Goal: Information Seeking & Learning: Learn about a topic

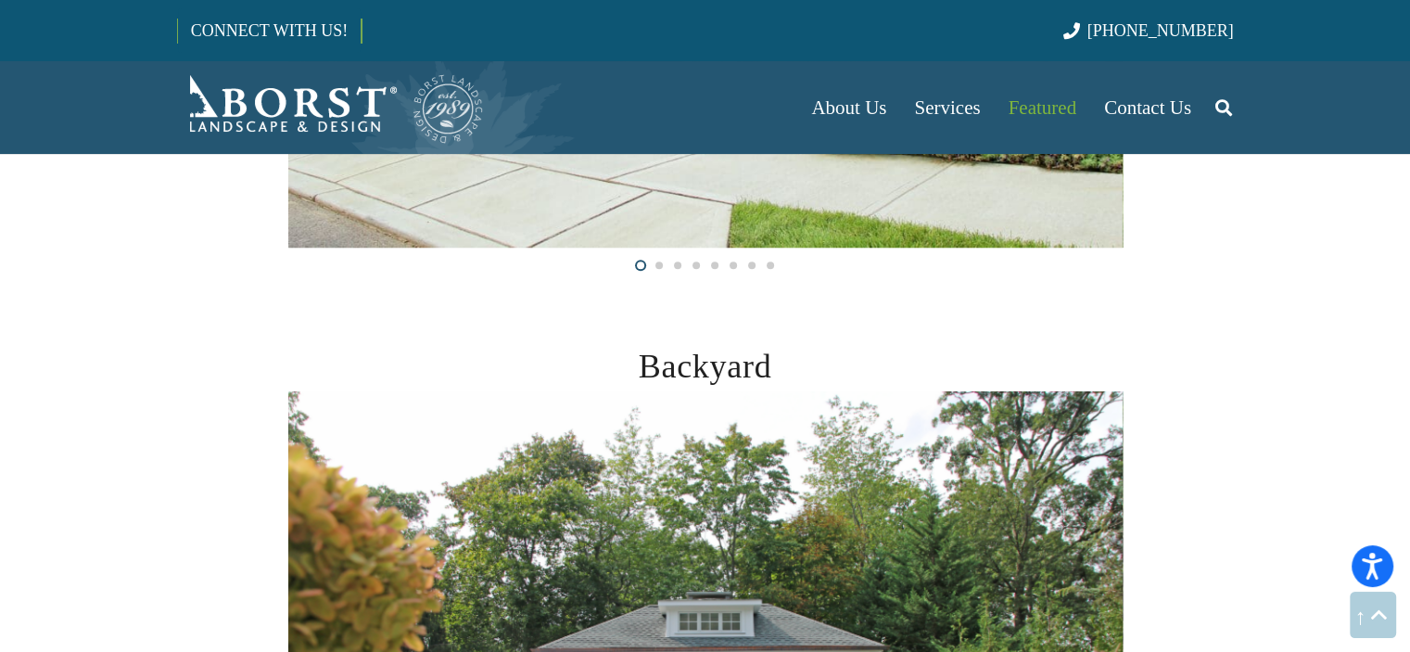
scroll to position [371, 0]
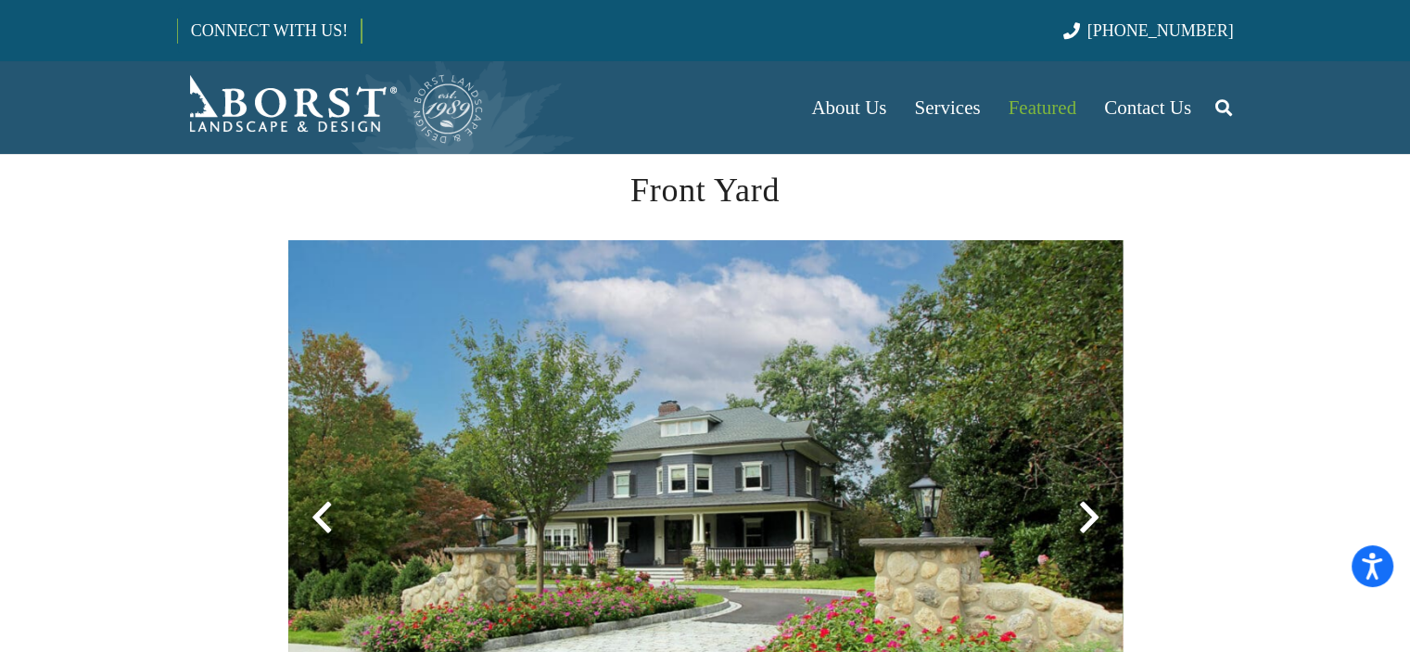
click at [1086, 523] on div at bounding box center [1089, 517] width 67 height 67
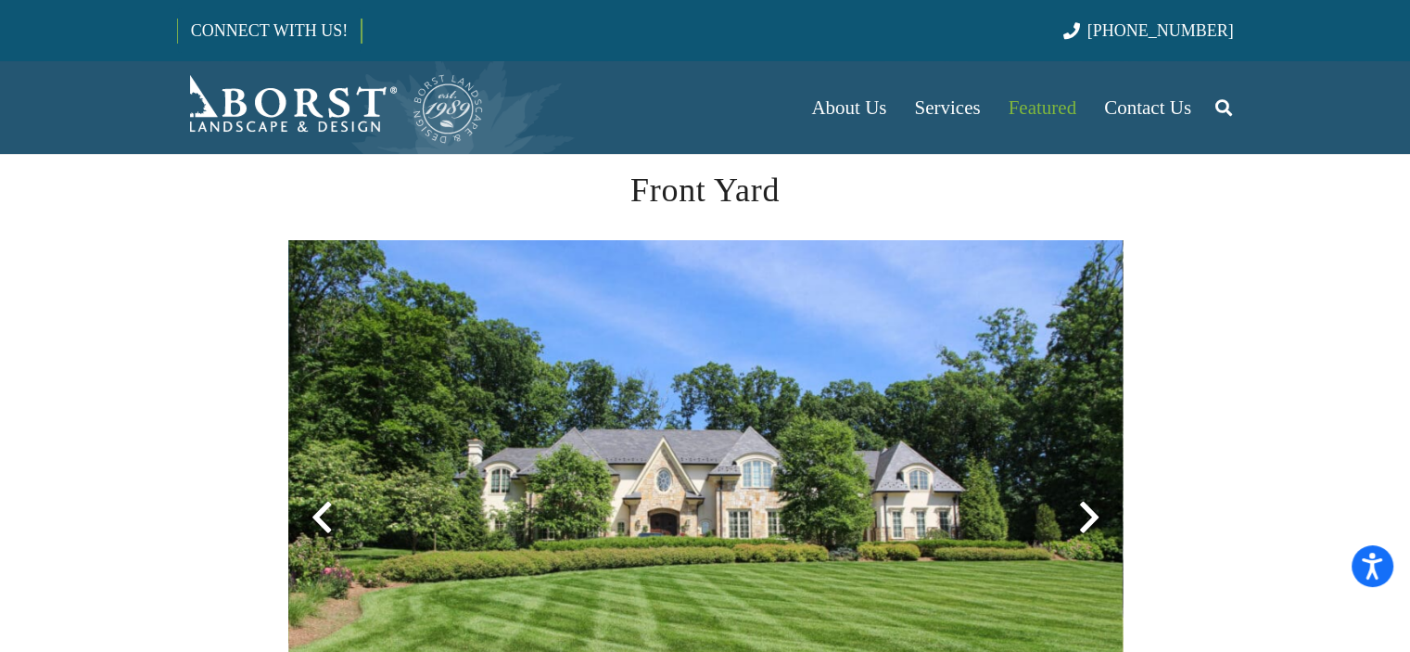
click at [1086, 515] on div at bounding box center [1089, 517] width 67 height 67
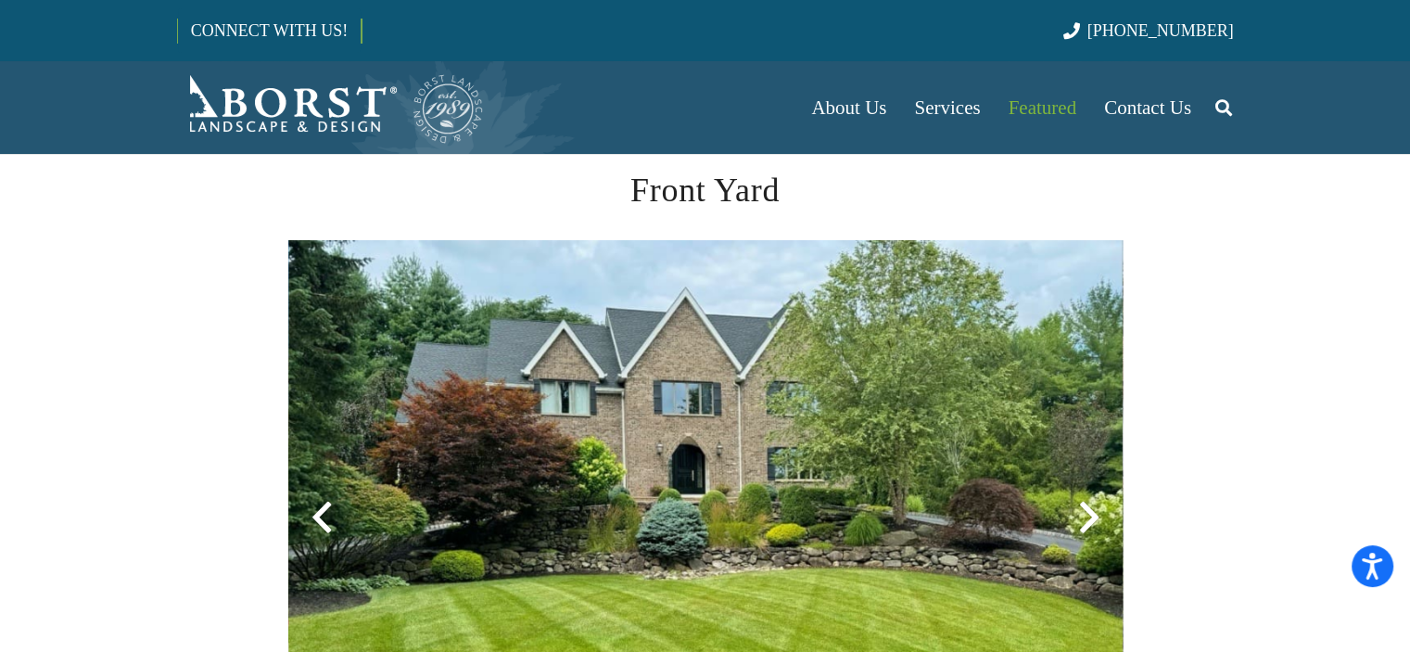
click at [1086, 506] on div at bounding box center [1089, 517] width 67 height 67
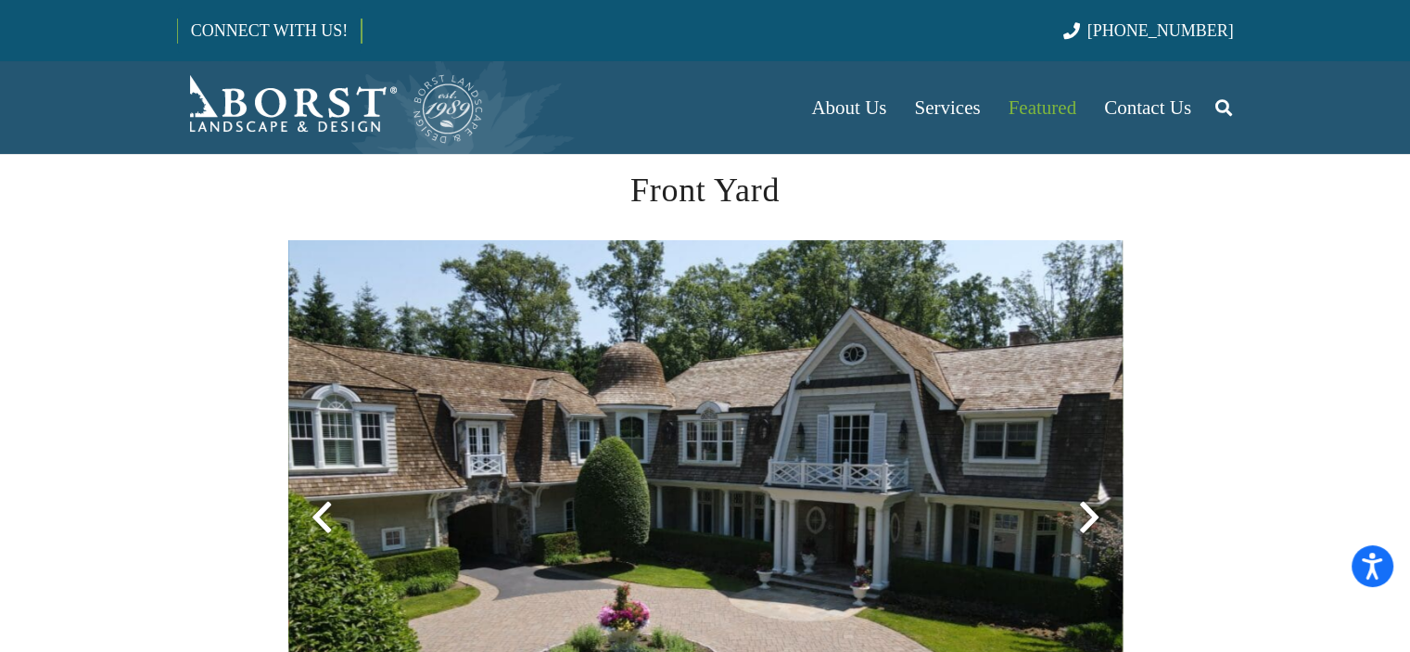
click at [1086, 506] on div at bounding box center [1089, 517] width 67 height 67
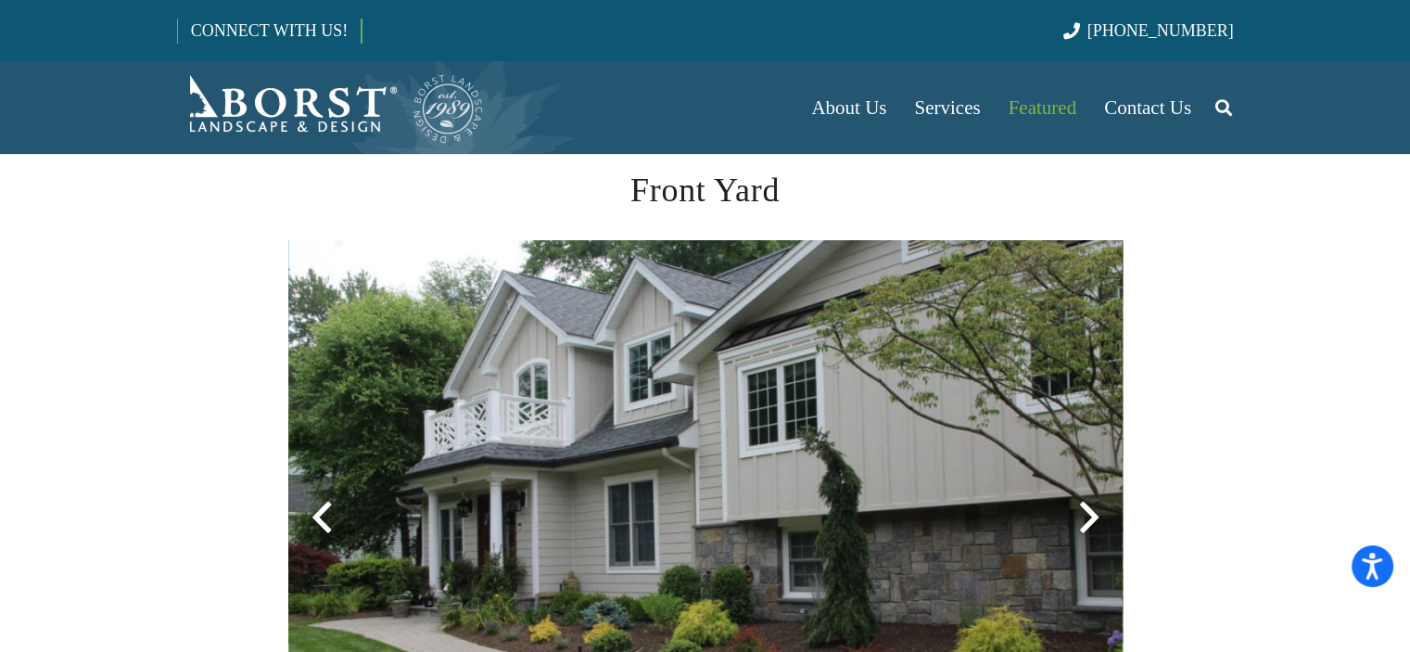
click at [1086, 506] on div at bounding box center [1089, 517] width 67 height 67
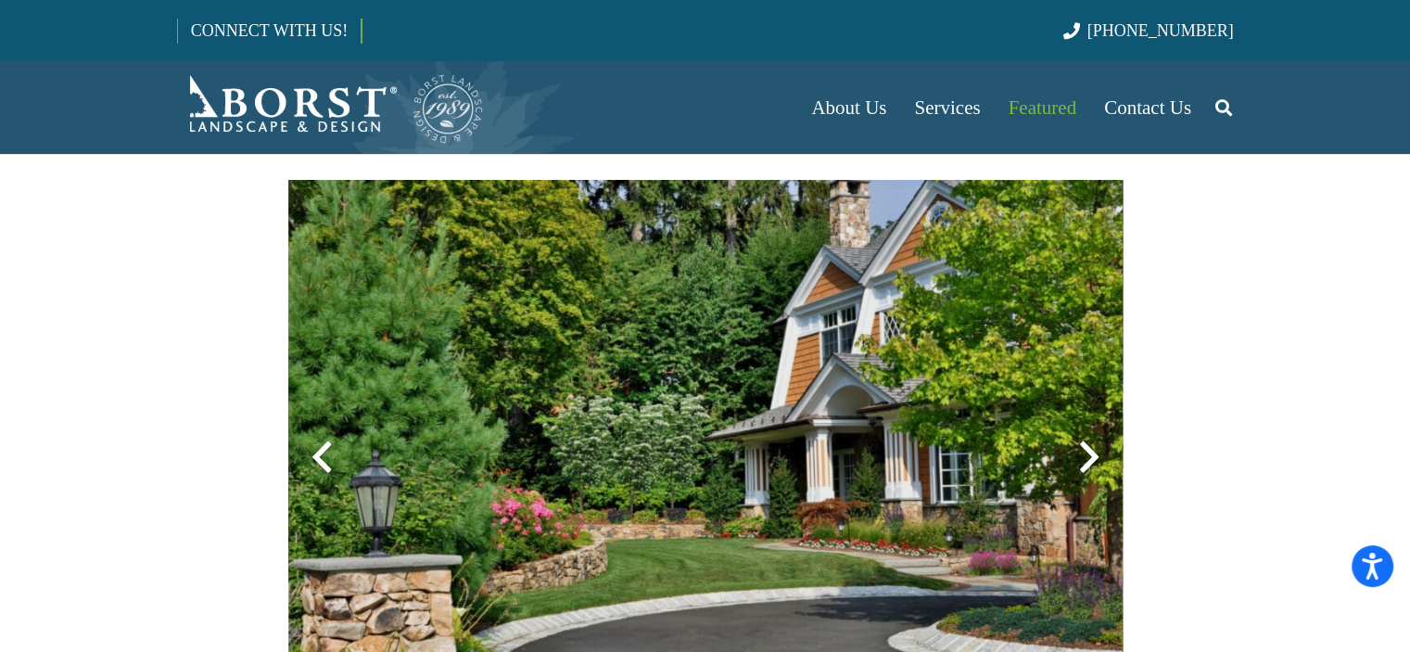
scroll to position [464, 0]
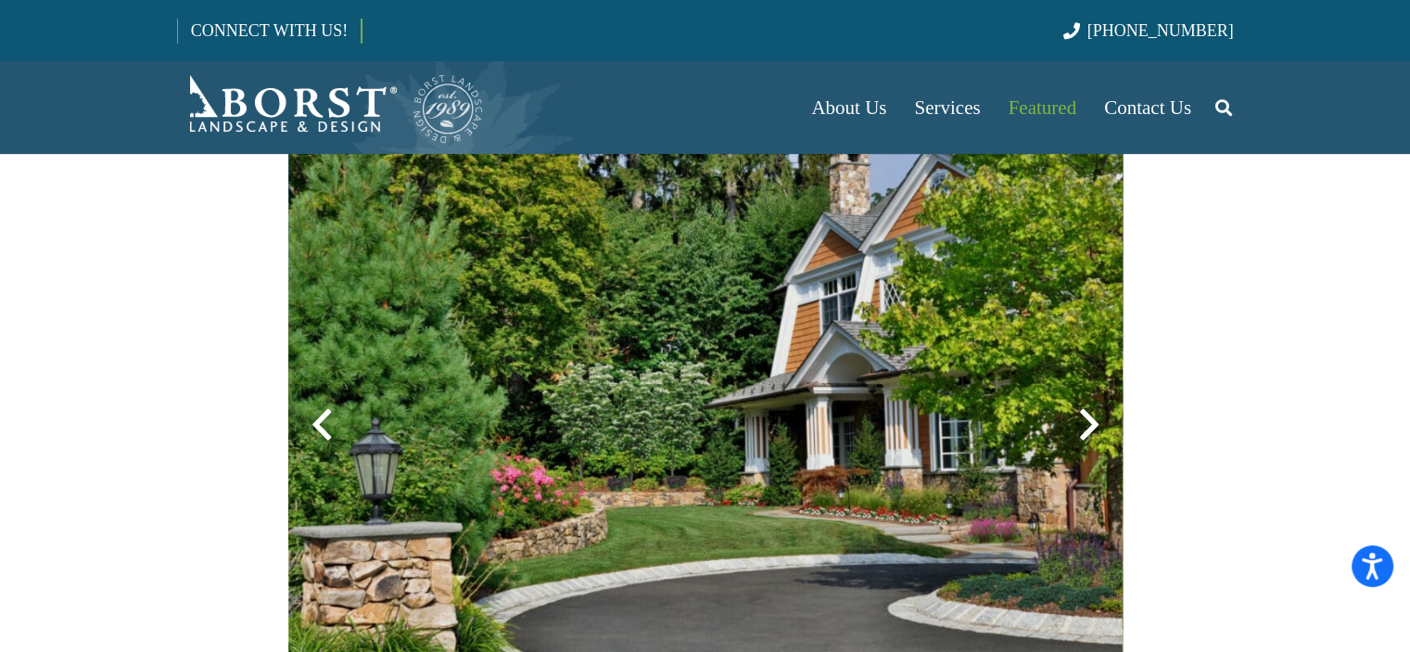
click at [1093, 454] on div at bounding box center [1089, 424] width 67 height 67
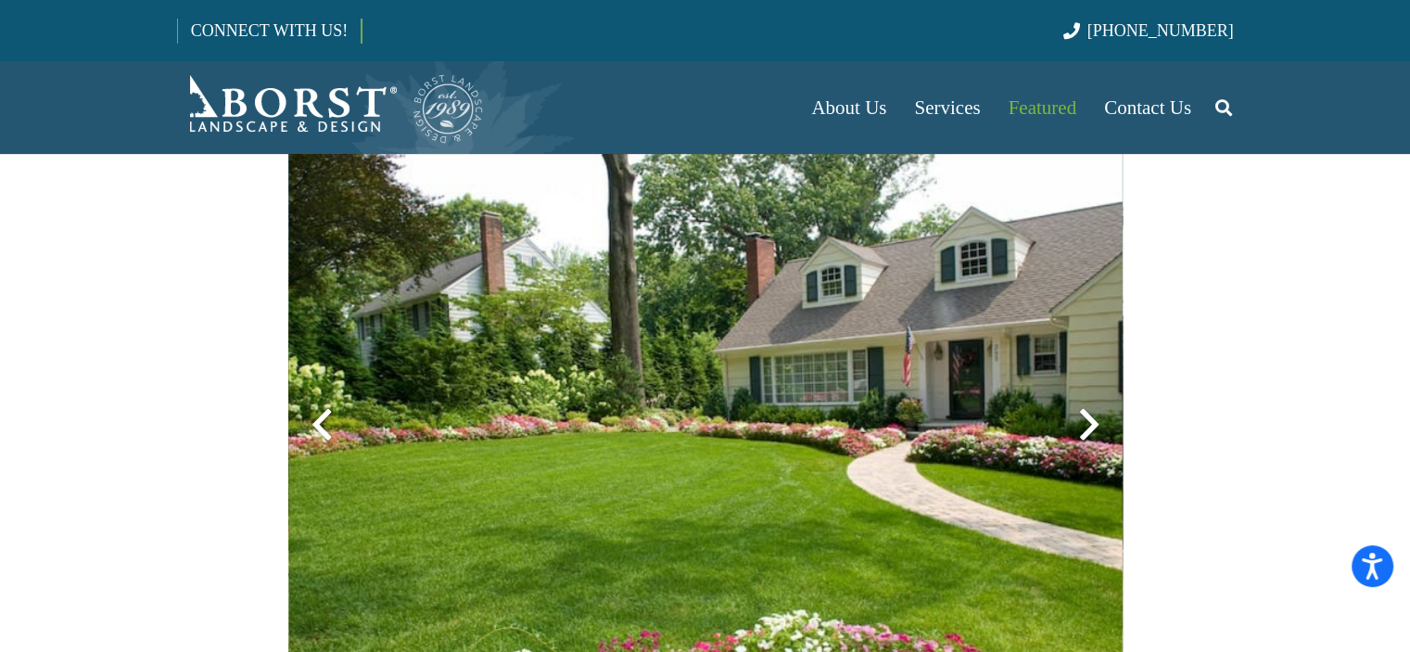
drag, startPoint x: 1094, startPoint y: 453, endPoint x: 1036, endPoint y: 456, distance: 58.5
click at [1037, 459] on div at bounding box center [705, 424] width 834 height 555
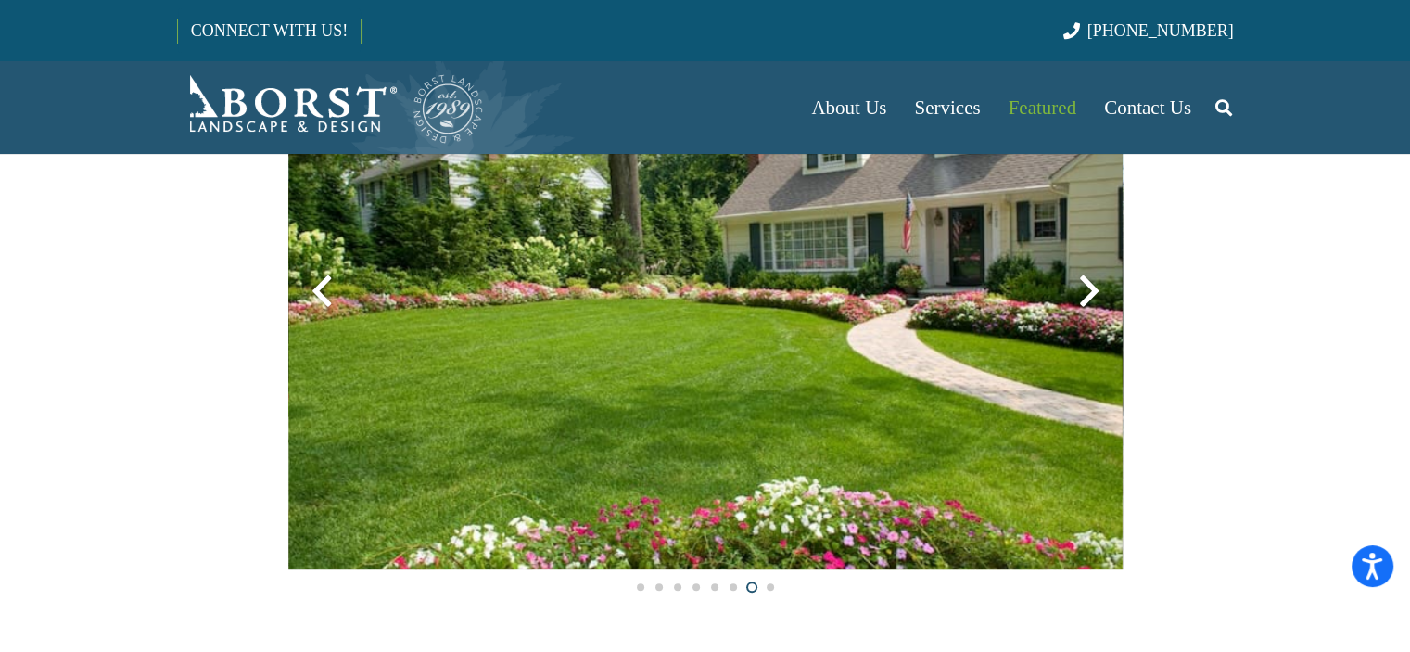
scroll to position [556, 0]
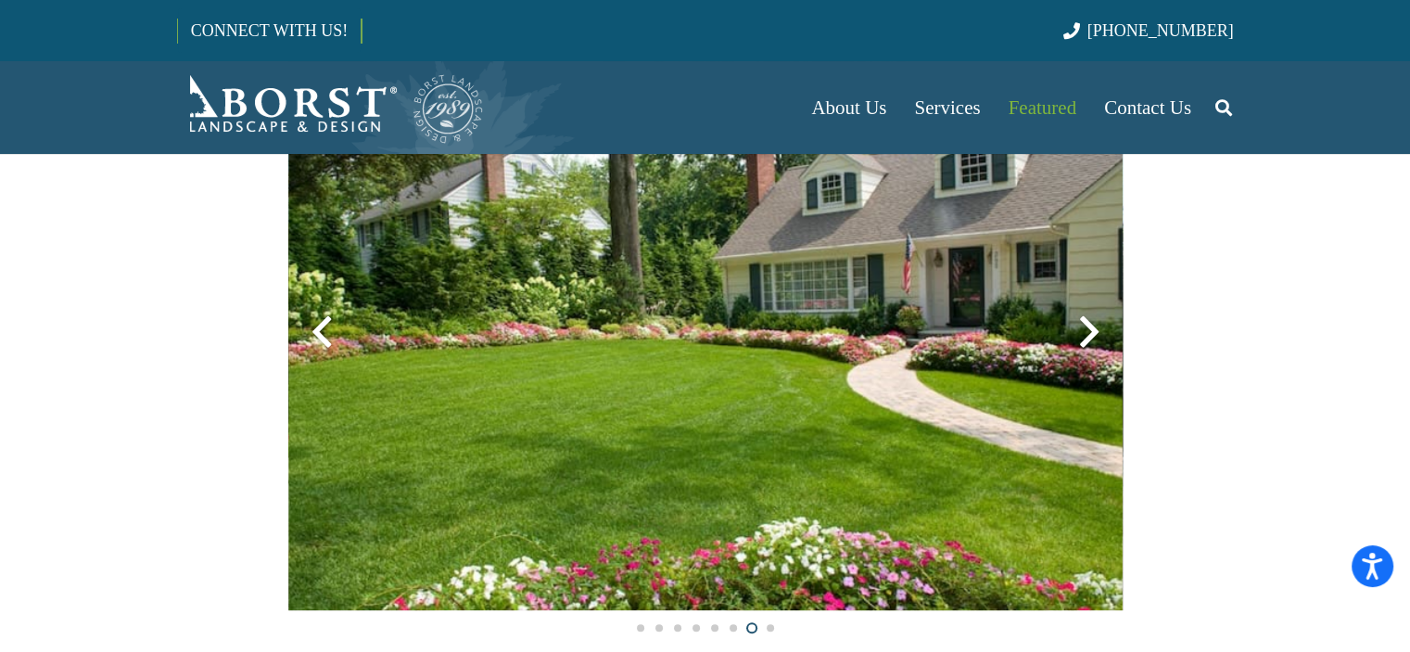
click at [1101, 344] on div at bounding box center [1089, 332] width 67 height 67
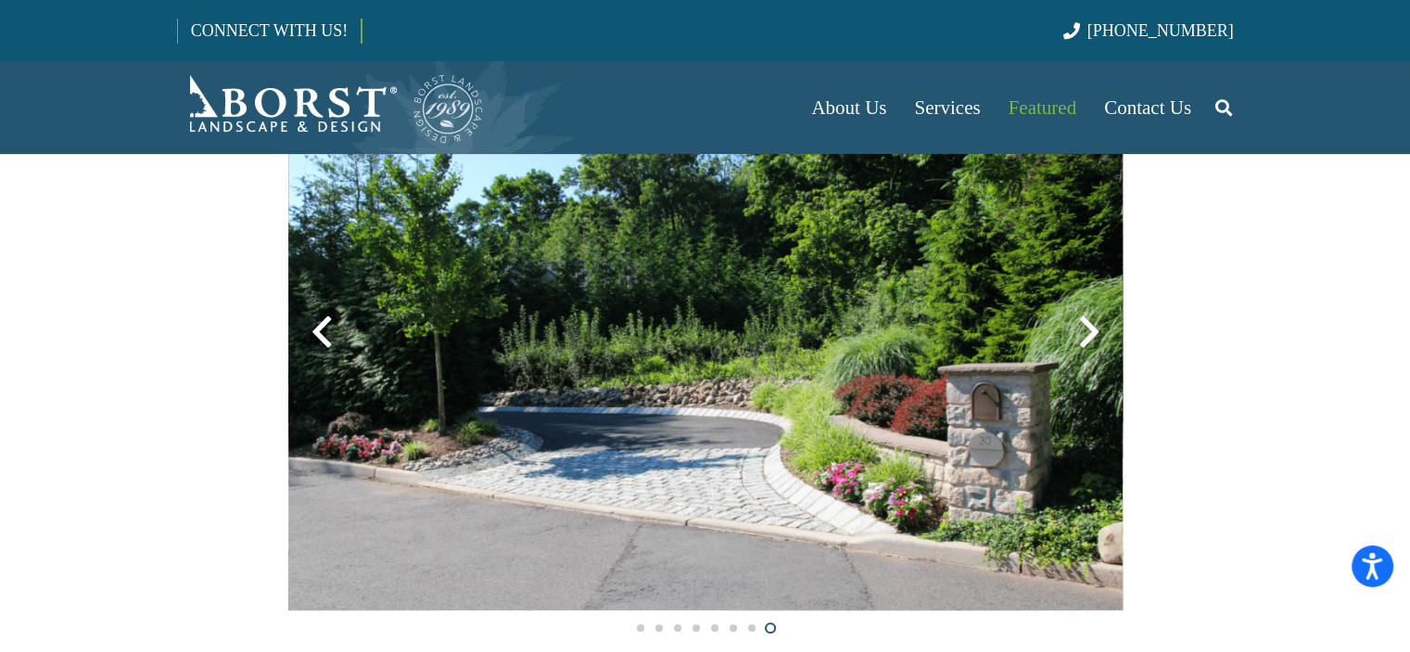
click at [1101, 344] on div at bounding box center [1089, 332] width 67 height 67
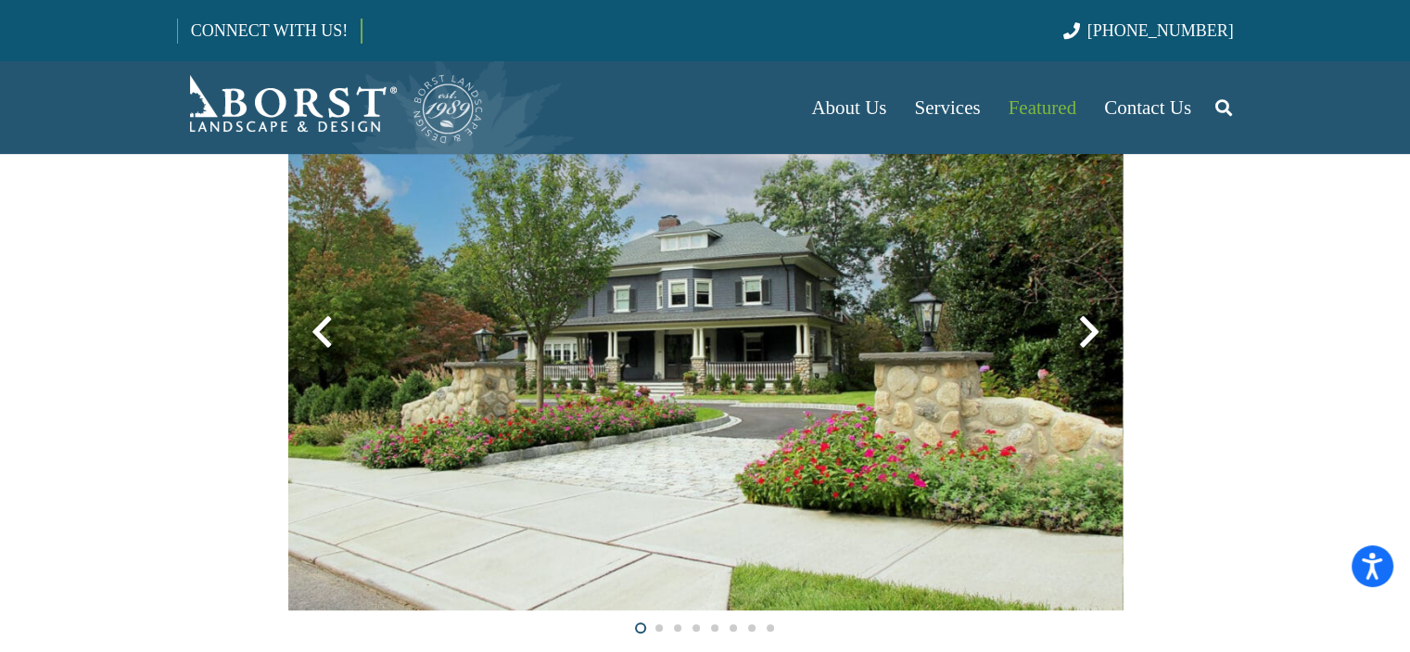
click at [1101, 344] on div at bounding box center [1089, 332] width 67 height 67
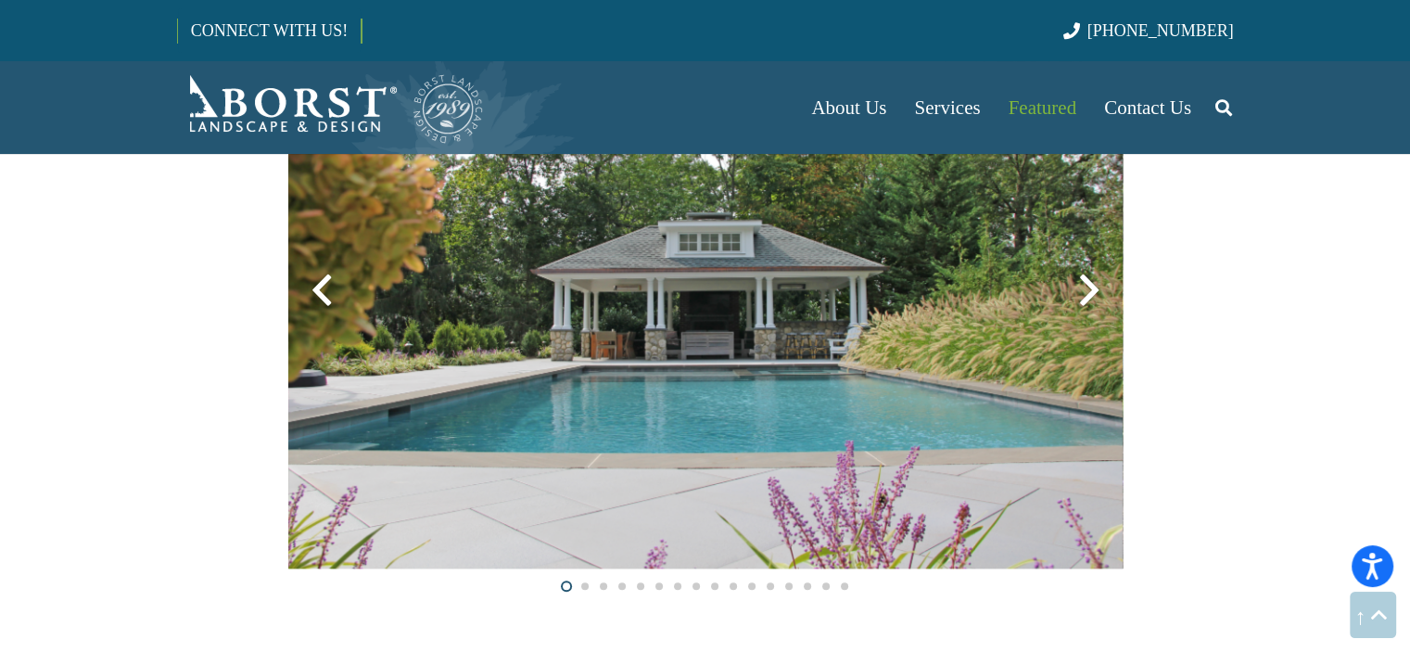
scroll to position [1205, 0]
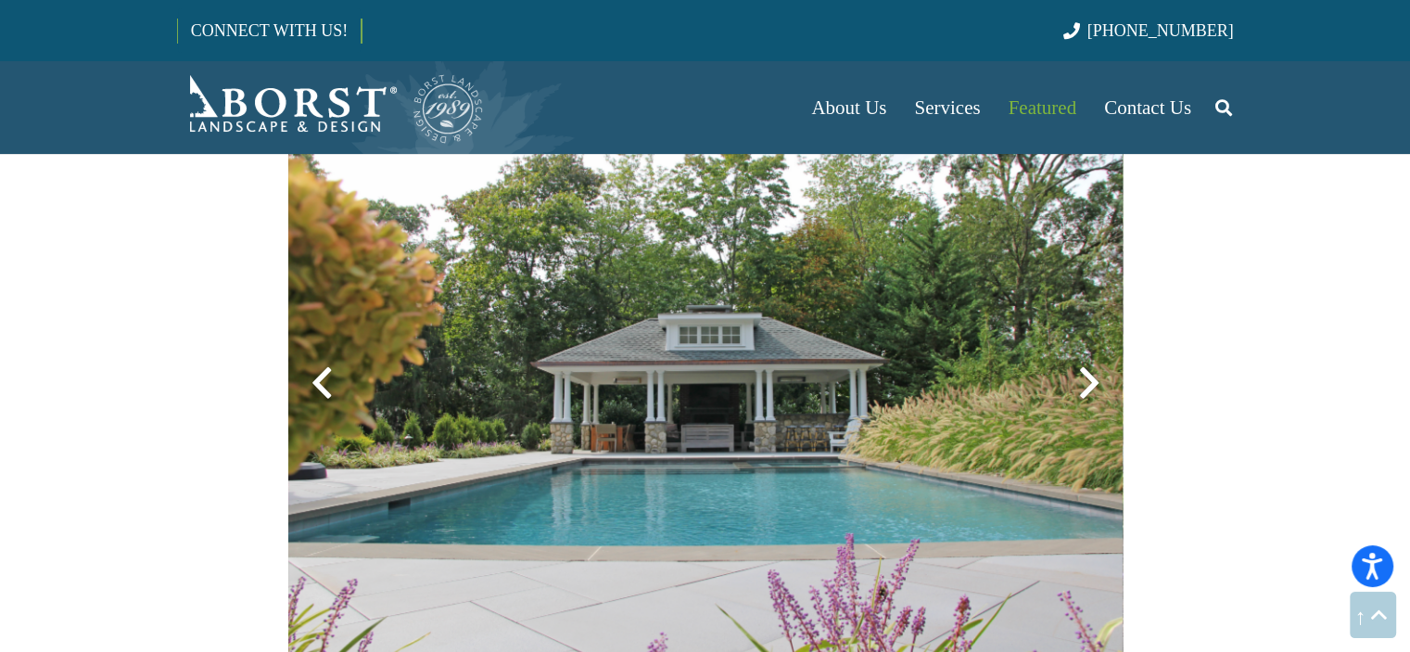
click at [1100, 376] on div at bounding box center [1089, 383] width 67 height 67
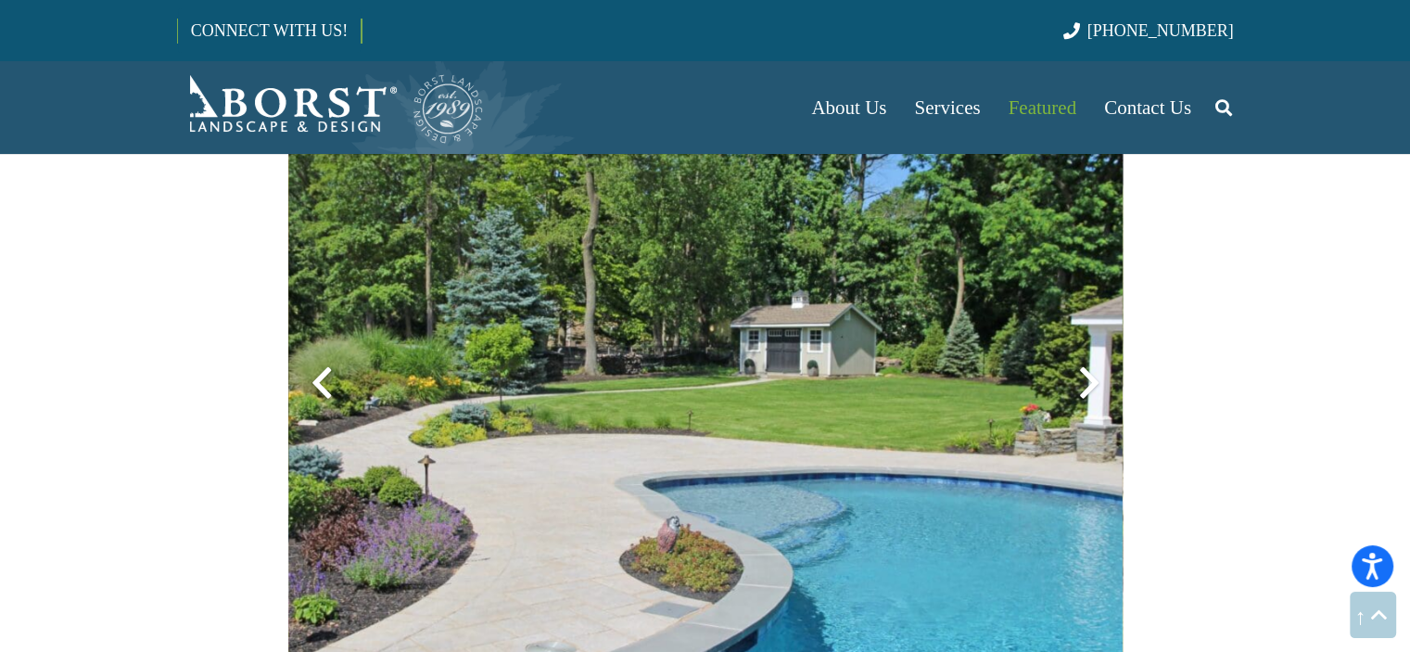
click at [1100, 376] on div at bounding box center [1089, 383] width 67 height 67
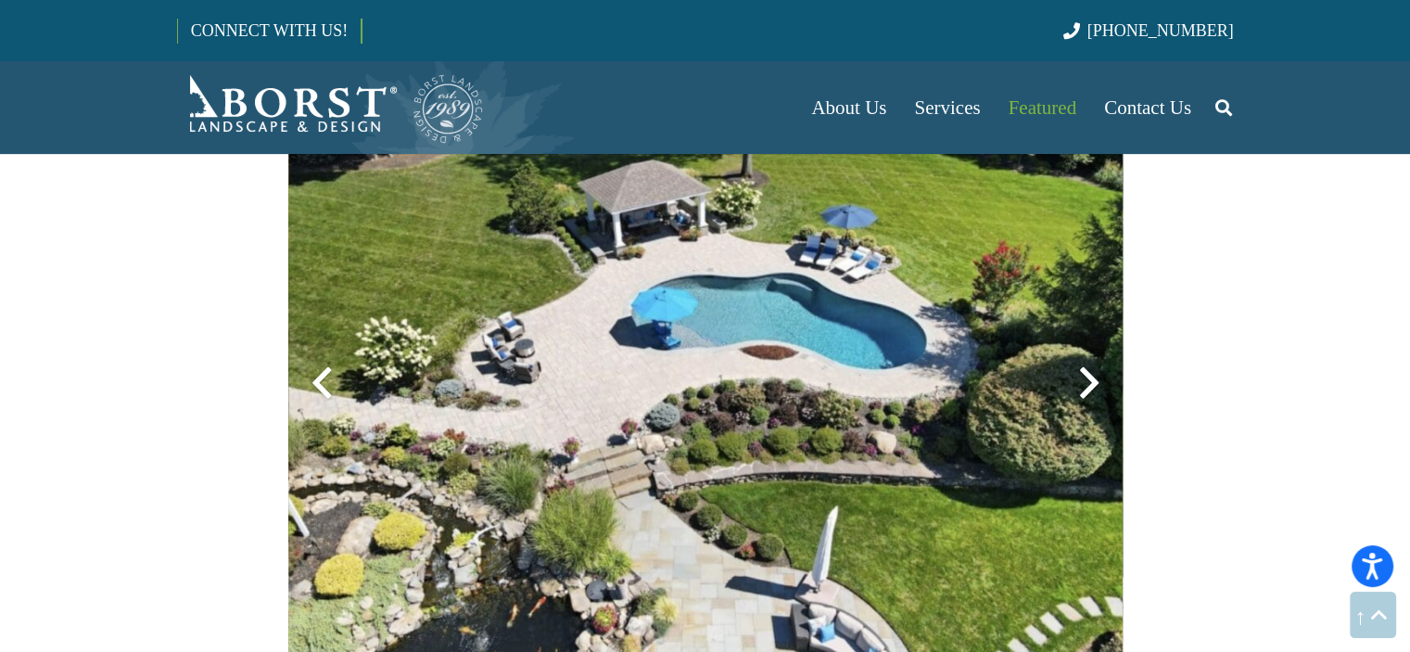
click at [1100, 376] on div at bounding box center [1089, 383] width 67 height 67
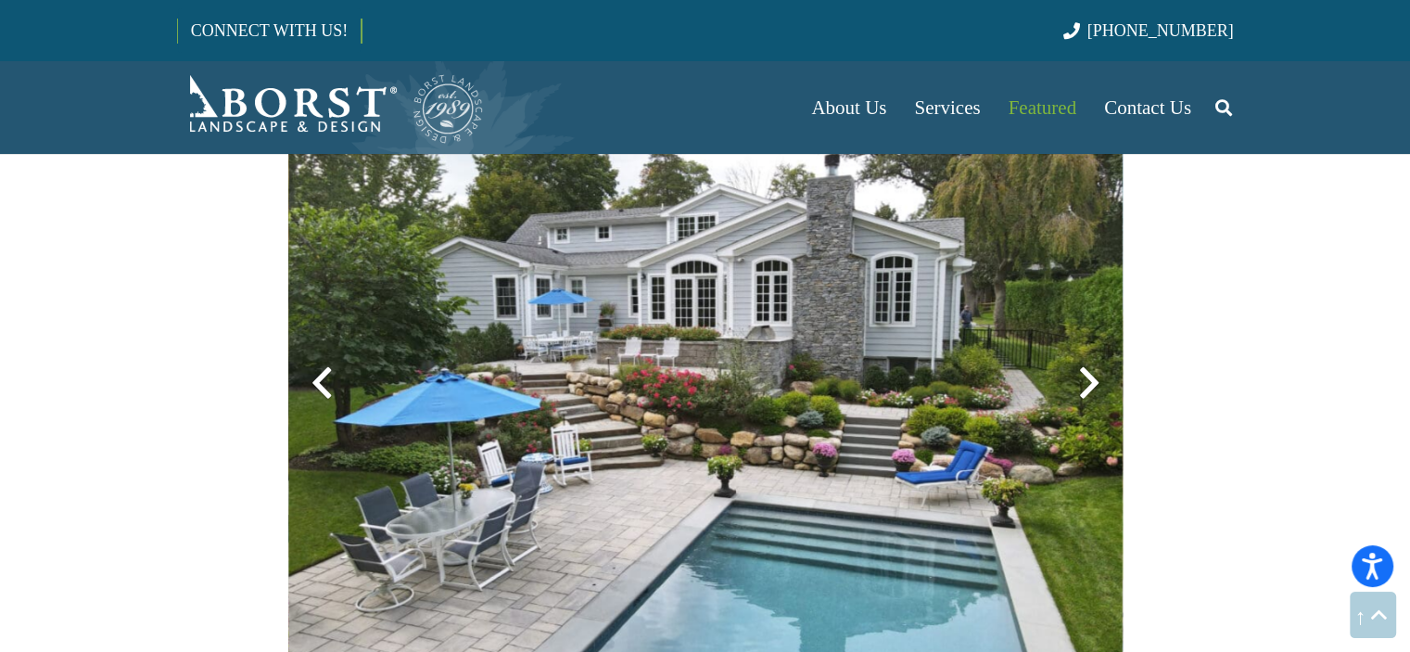
click at [1100, 376] on div at bounding box center [1089, 383] width 67 height 67
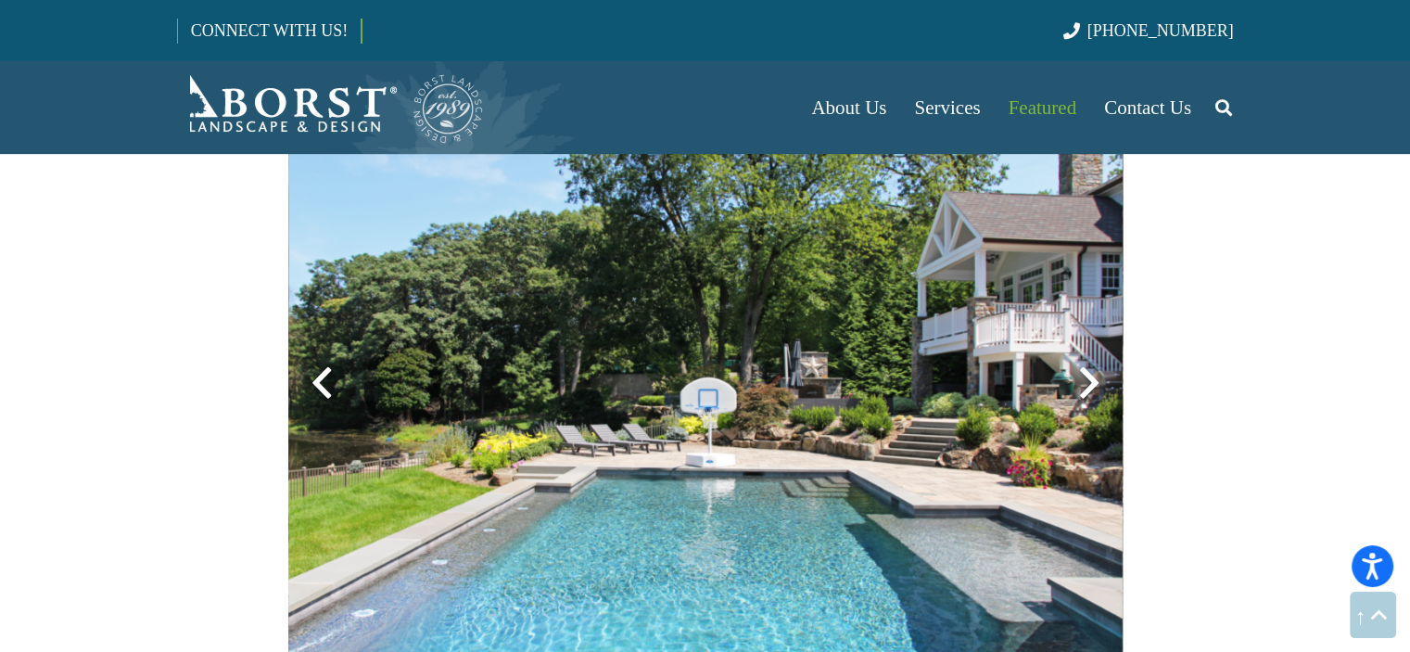
click at [1100, 376] on div at bounding box center [1089, 383] width 67 height 67
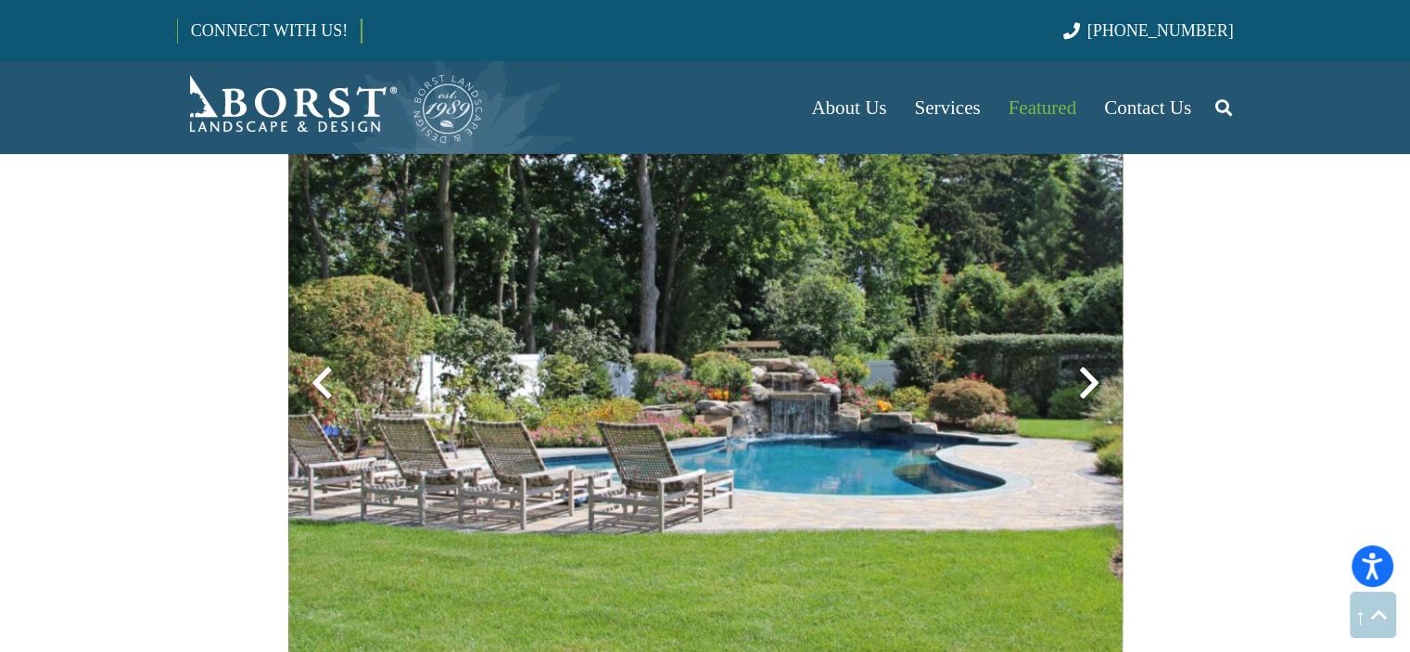
click at [1100, 376] on div at bounding box center [1089, 383] width 67 height 67
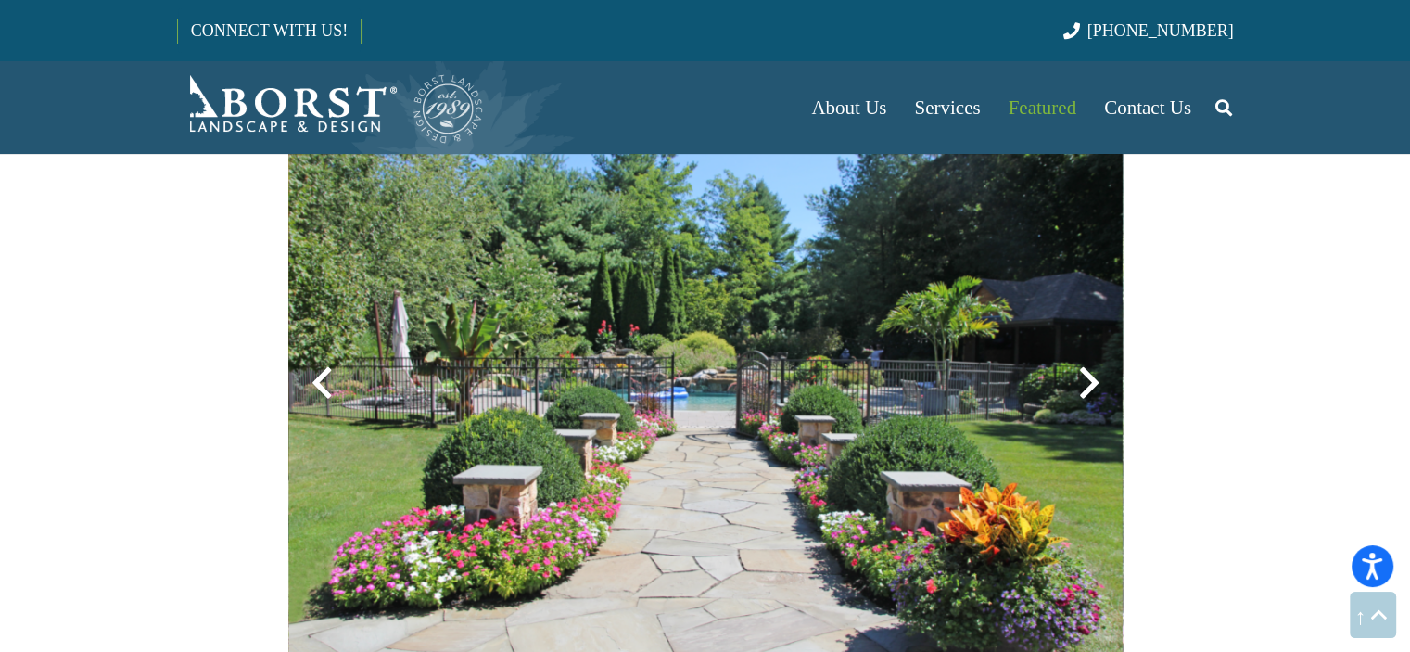
click at [1100, 376] on div at bounding box center [1089, 383] width 67 height 67
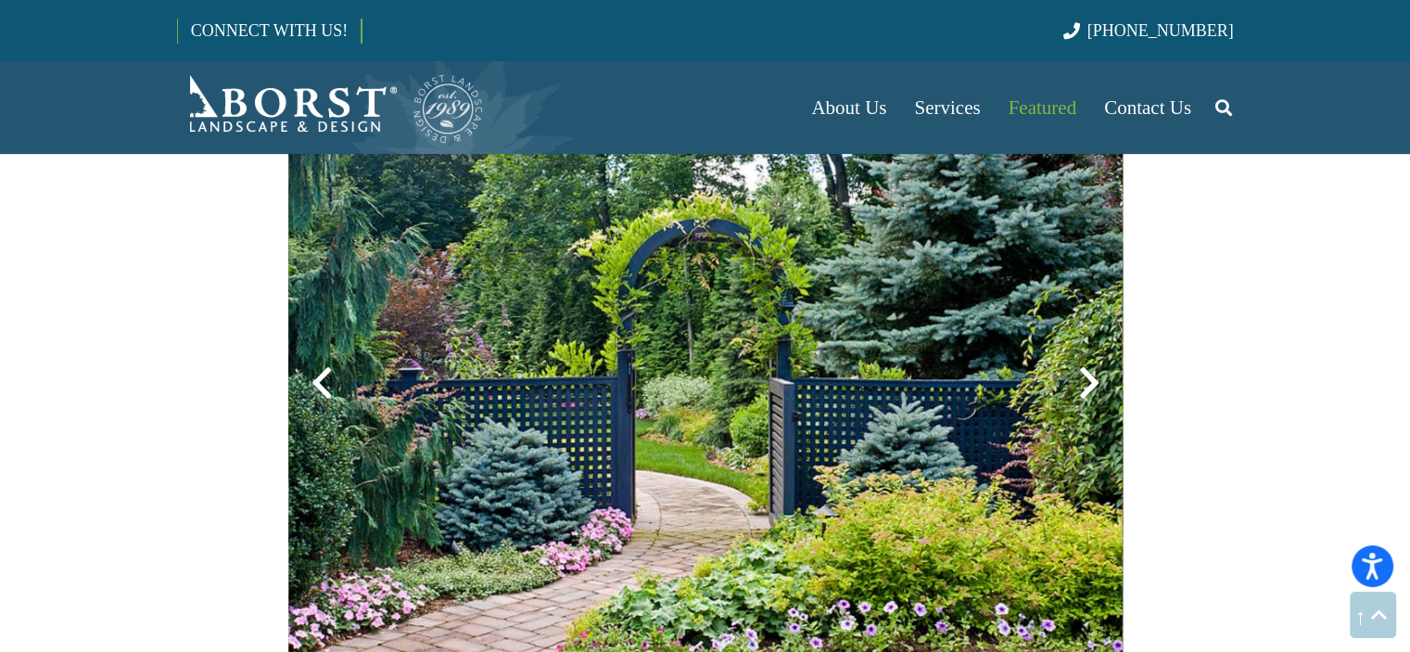
click at [1100, 376] on div at bounding box center [1089, 383] width 67 height 67
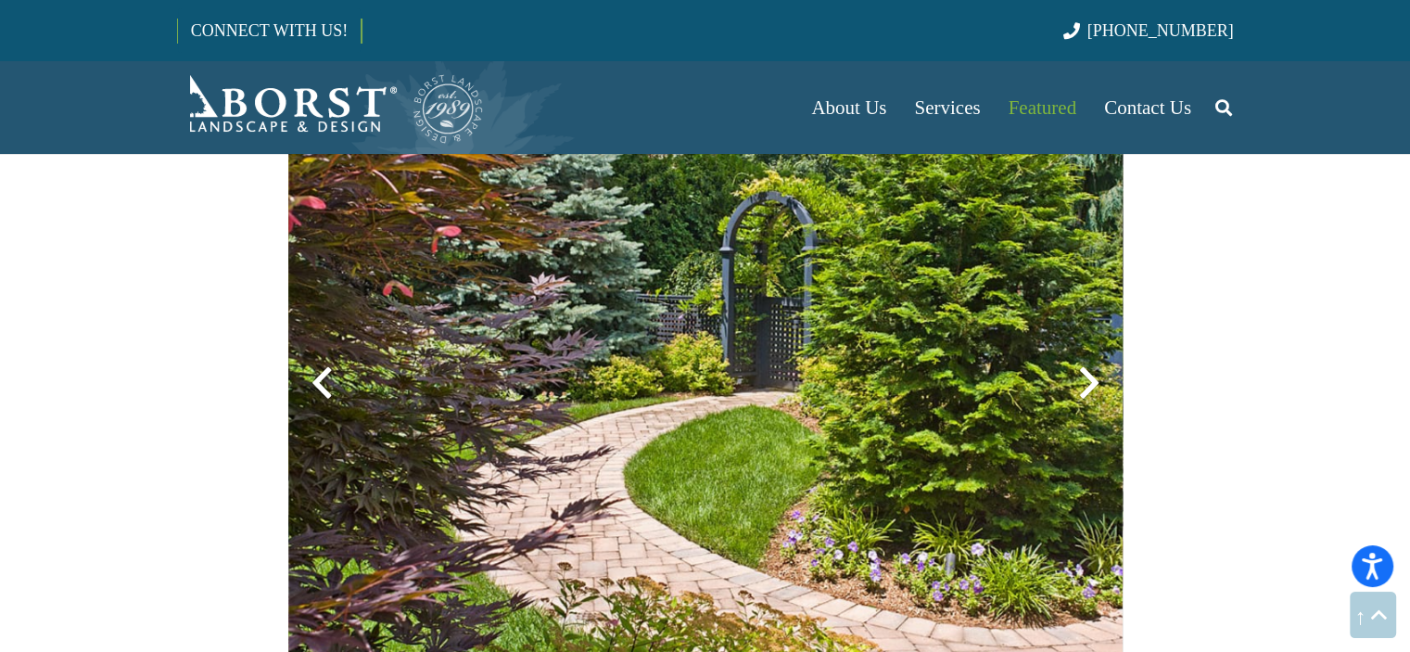
click at [1100, 376] on div at bounding box center [1089, 383] width 67 height 67
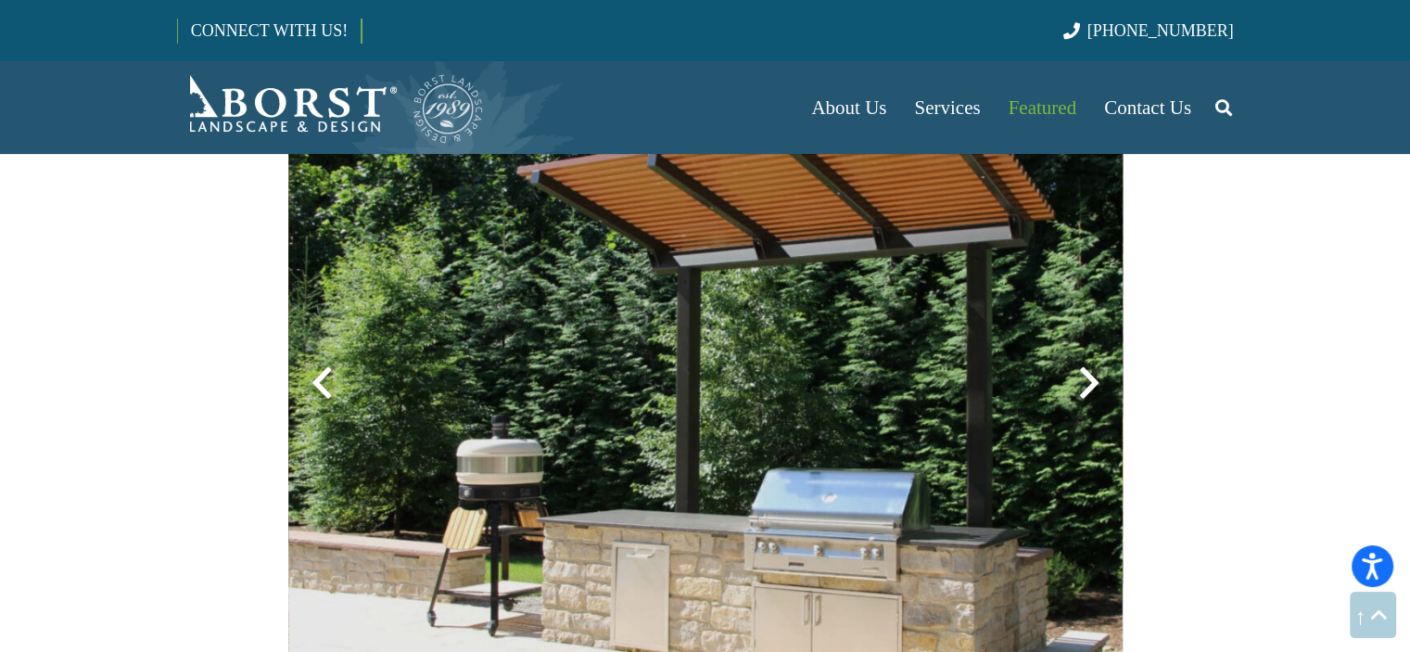
click at [1100, 376] on div at bounding box center [1089, 383] width 67 height 67
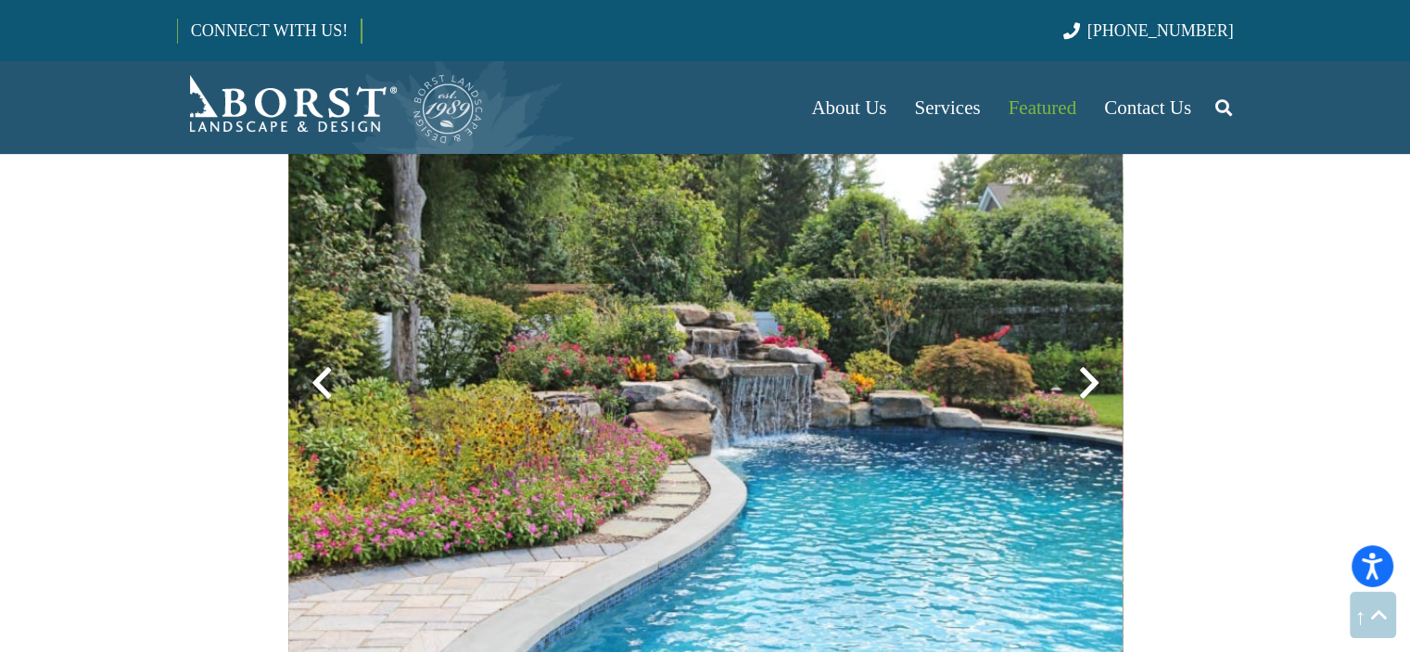
click at [1100, 376] on div at bounding box center [1089, 383] width 67 height 67
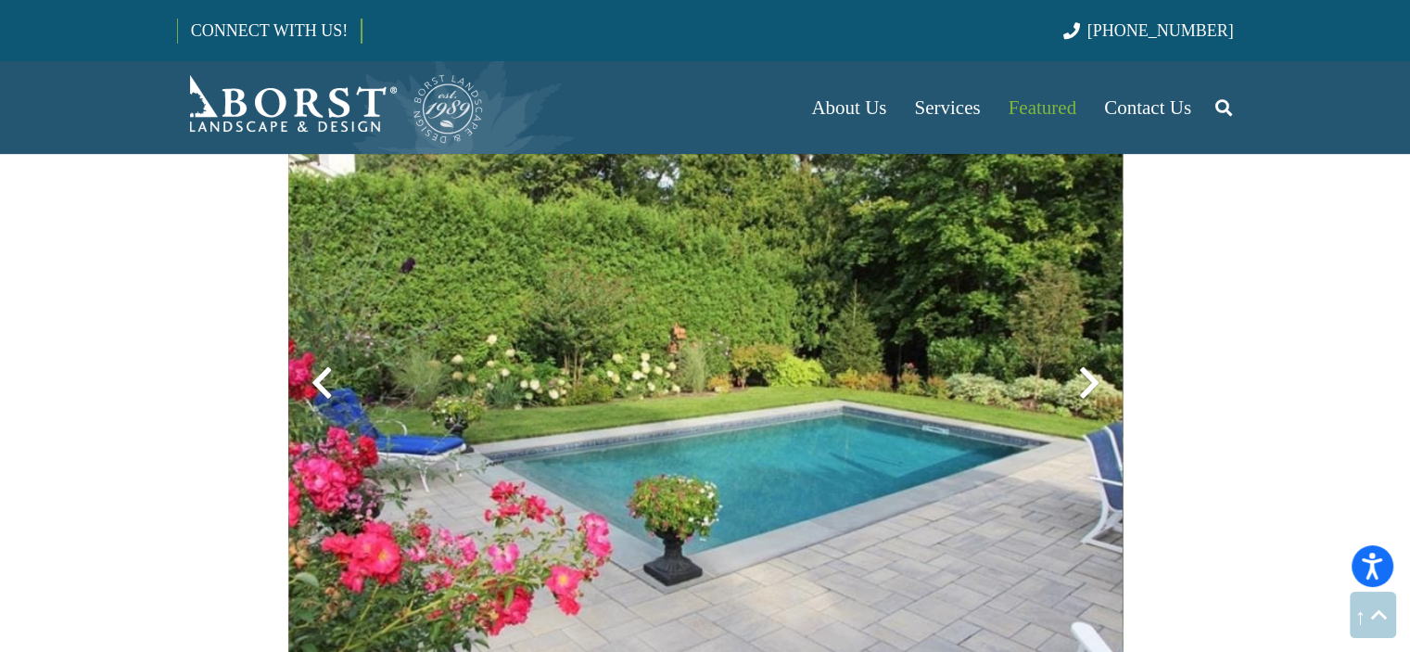
click at [1100, 376] on div at bounding box center [1089, 383] width 67 height 67
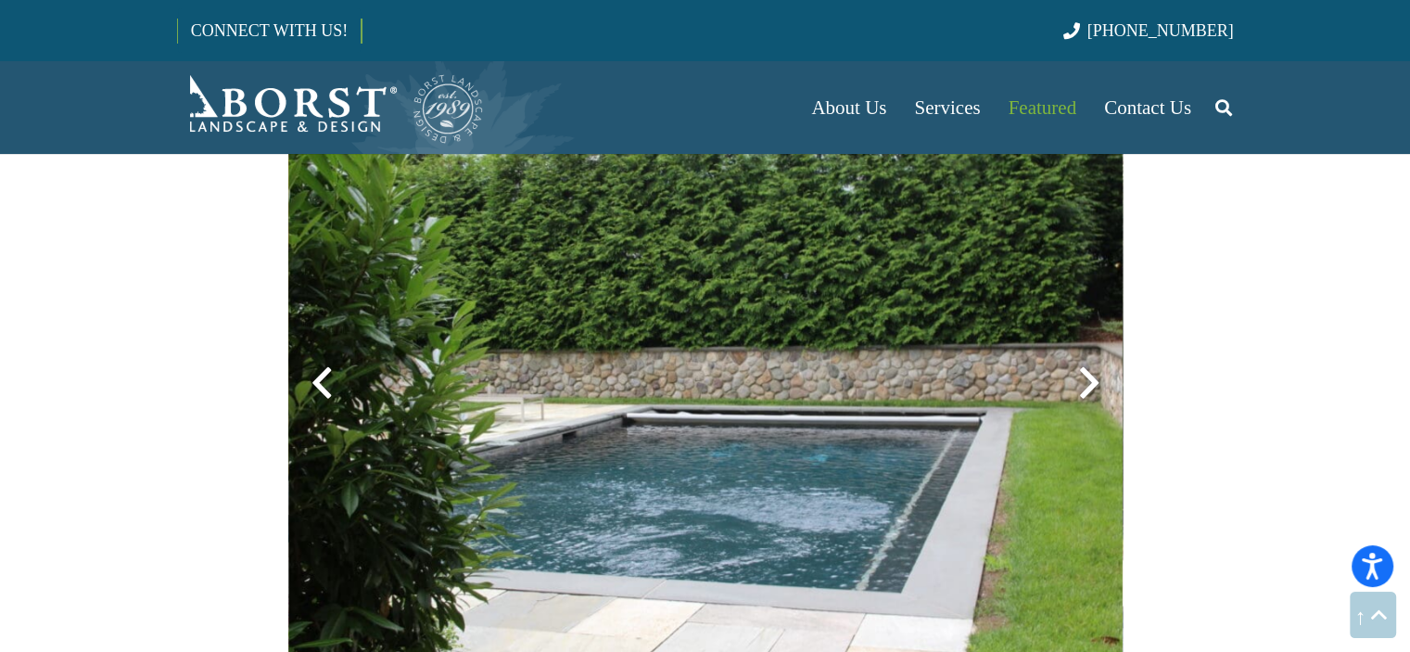
click at [1100, 376] on div at bounding box center [1089, 383] width 67 height 67
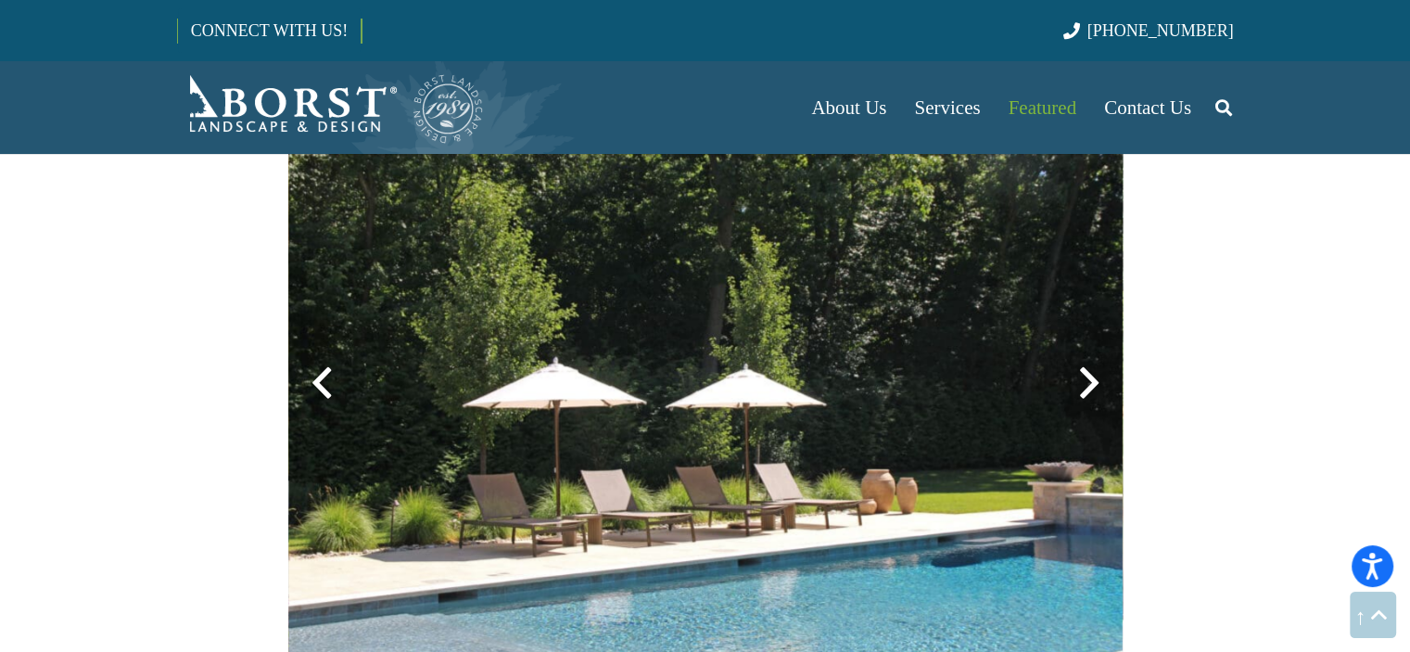
click at [1100, 376] on div at bounding box center [1089, 383] width 67 height 67
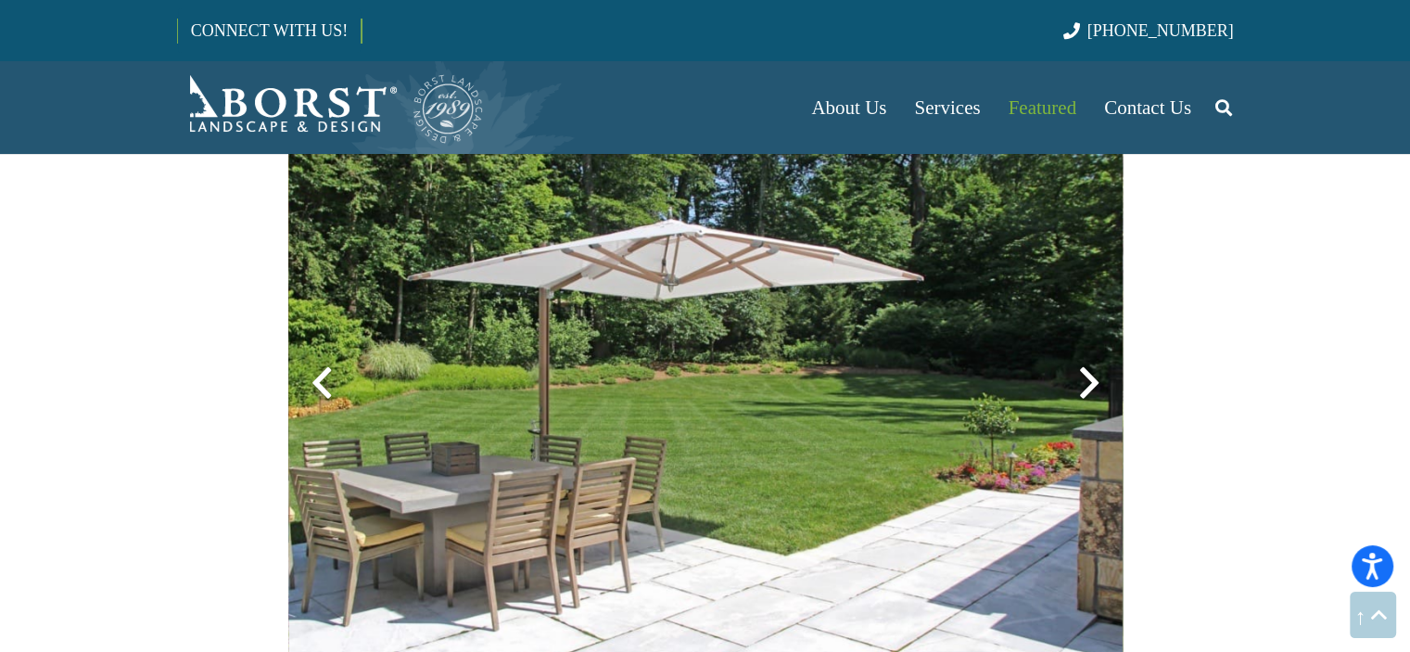
click at [1100, 376] on div at bounding box center [1089, 383] width 67 height 67
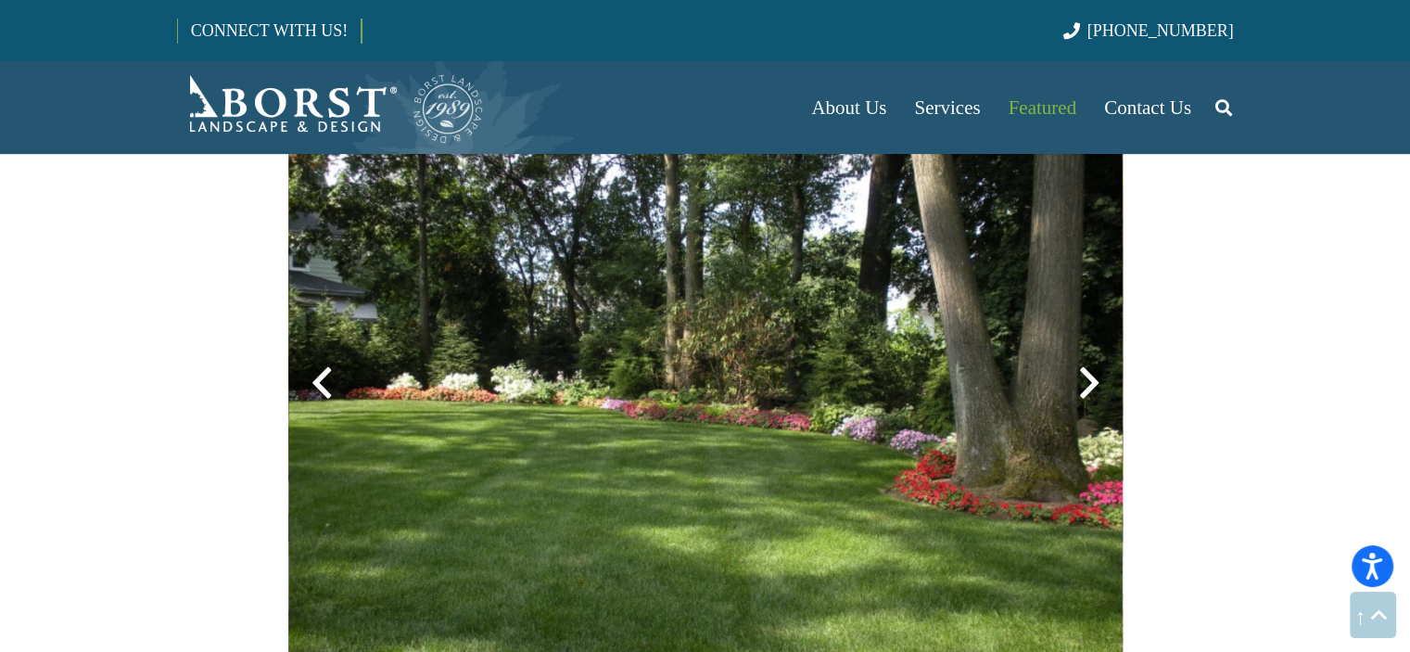
click at [1100, 376] on div at bounding box center [1089, 383] width 67 height 67
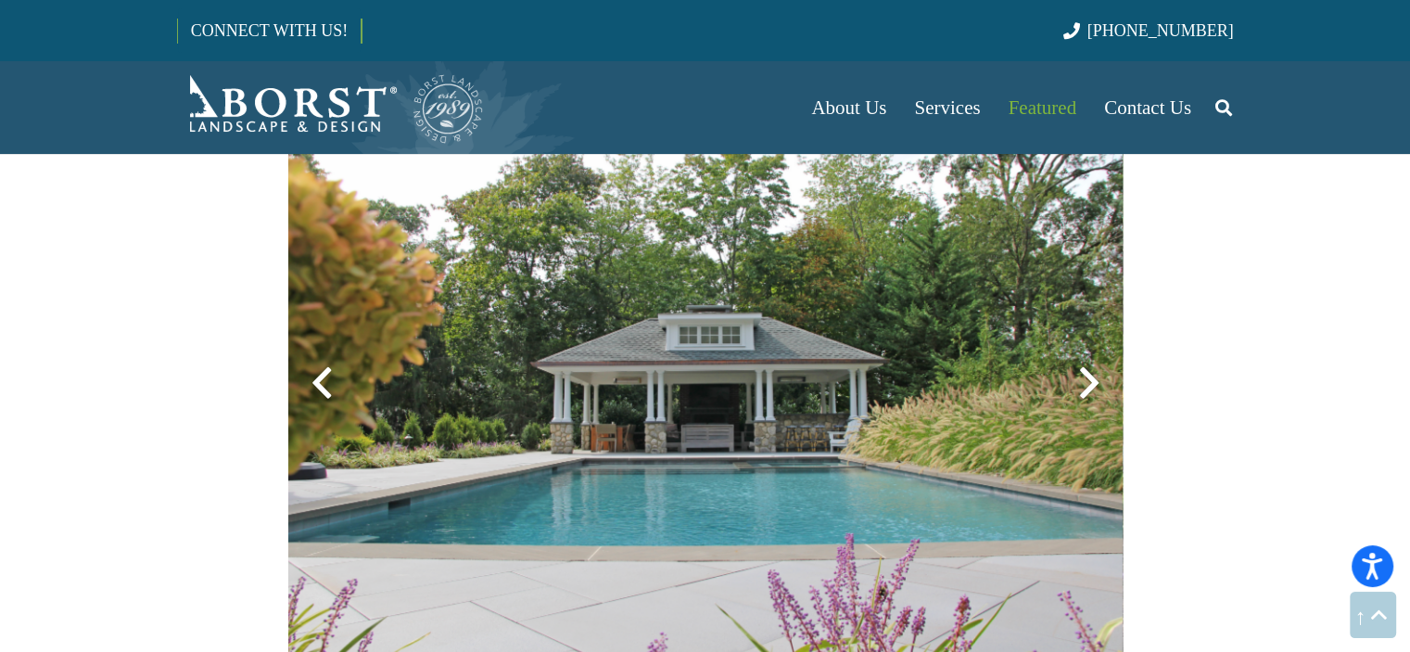
click at [1100, 376] on div at bounding box center [1089, 383] width 67 height 67
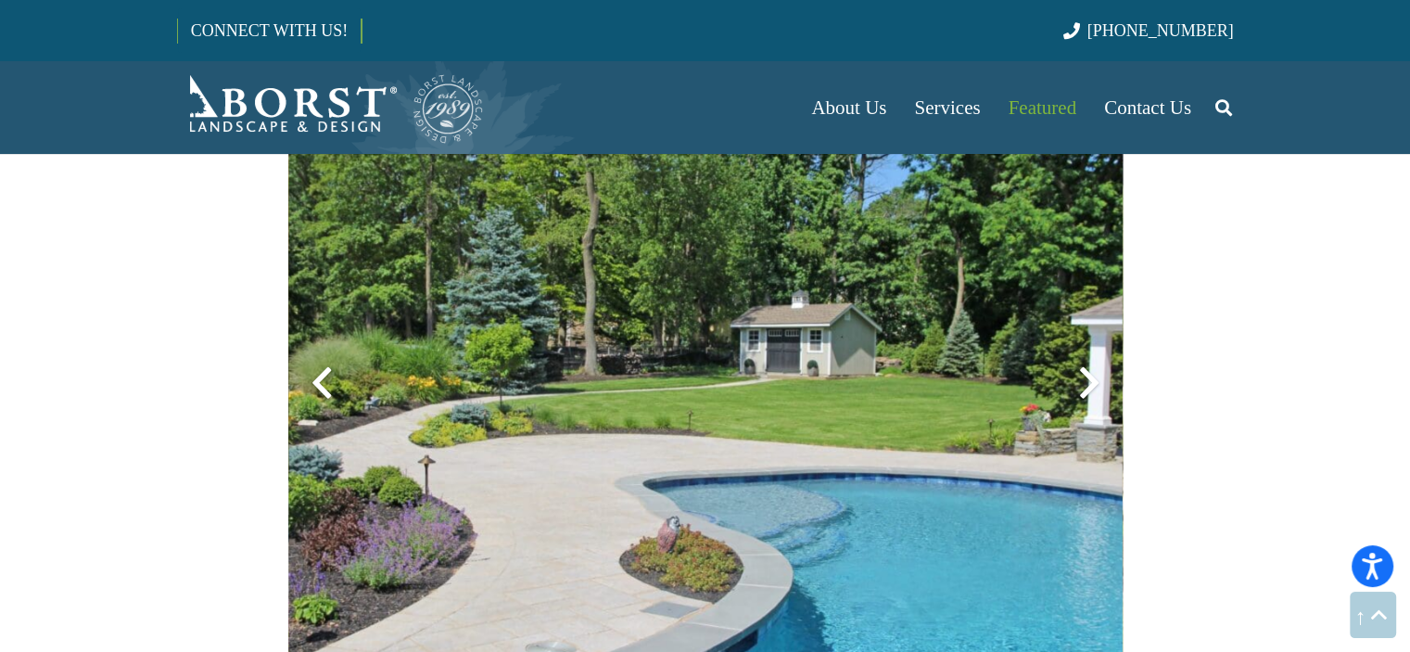
click at [1100, 376] on div at bounding box center [1089, 383] width 67 height 67
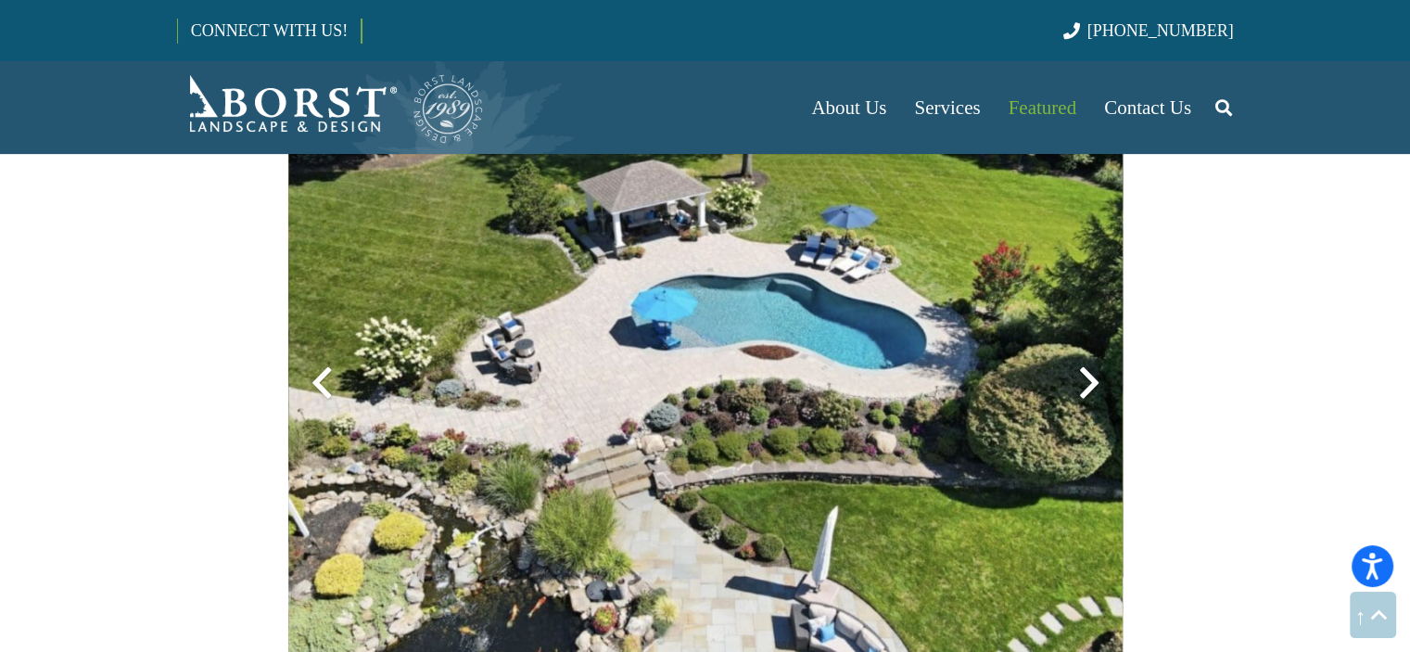
click at [1100, 376] on div at bounding box center [1089, 383] width 67 height 67
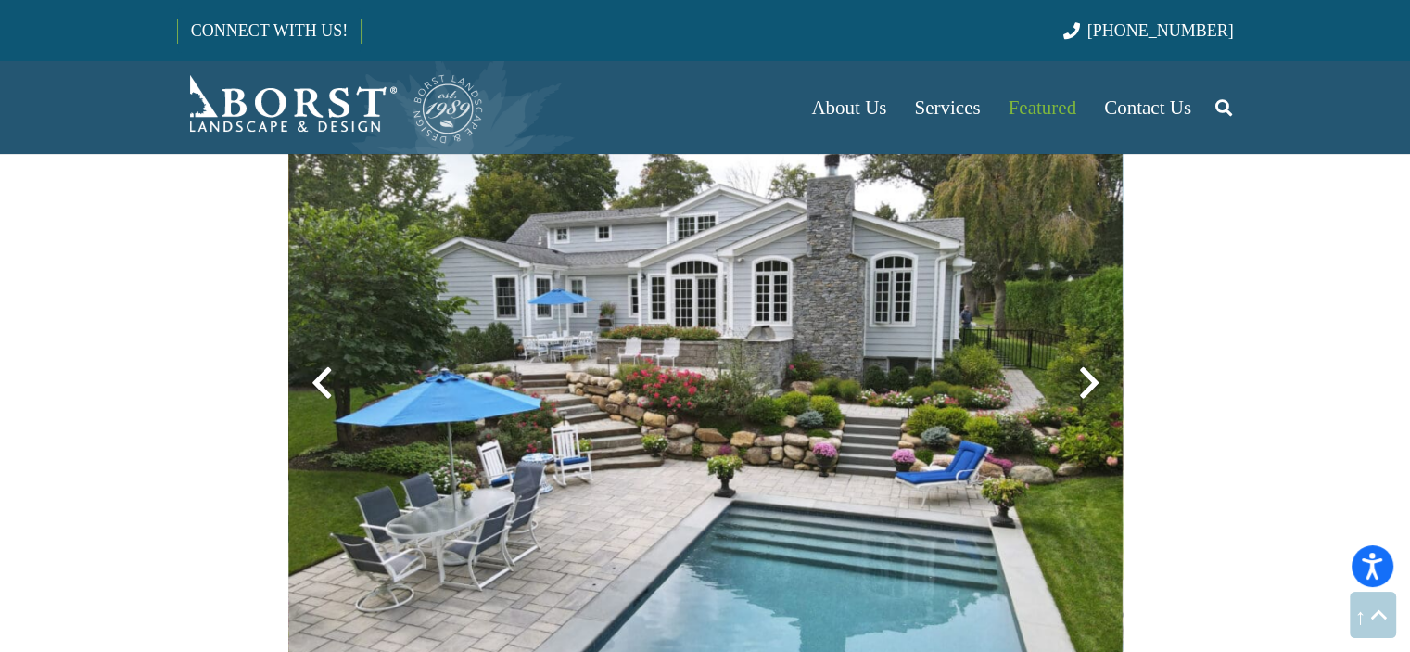
click at [1100, 376] on div at bounding box center [1089, 383] width 67 height 67
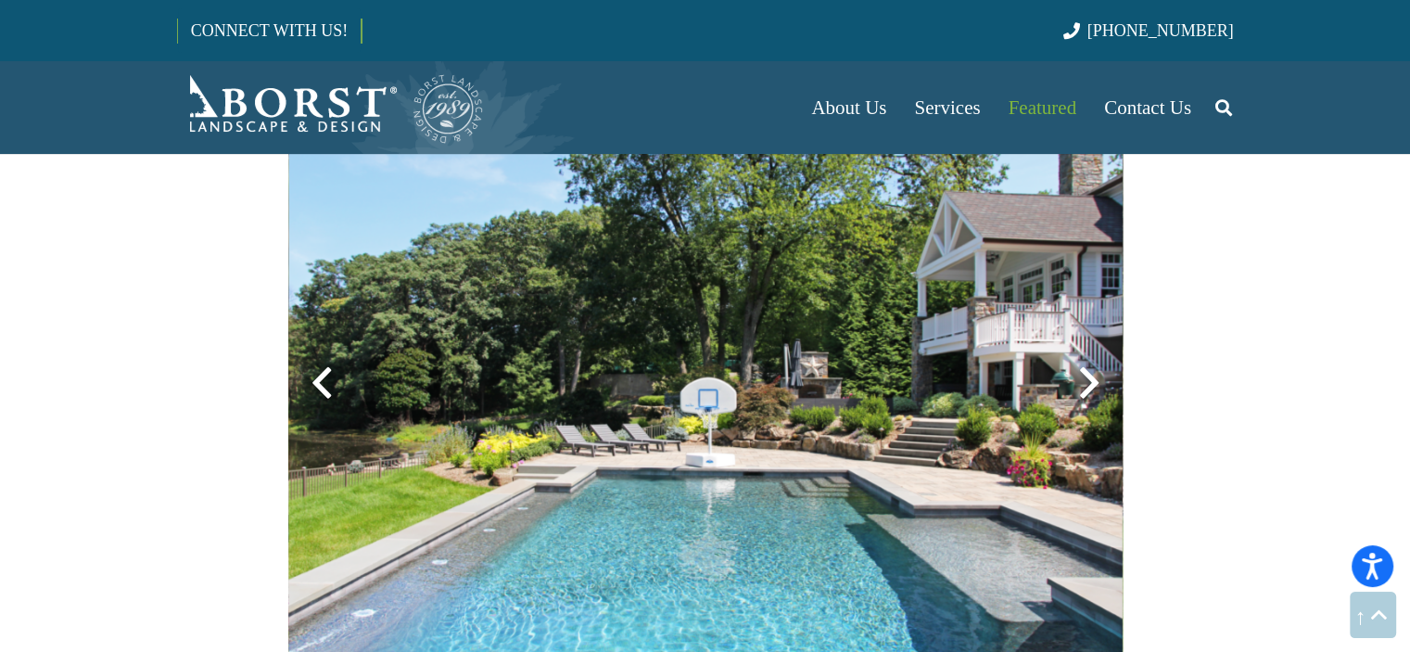
click at [1100, 376] on div at bounding box center [1089, 383] width 67 height 67
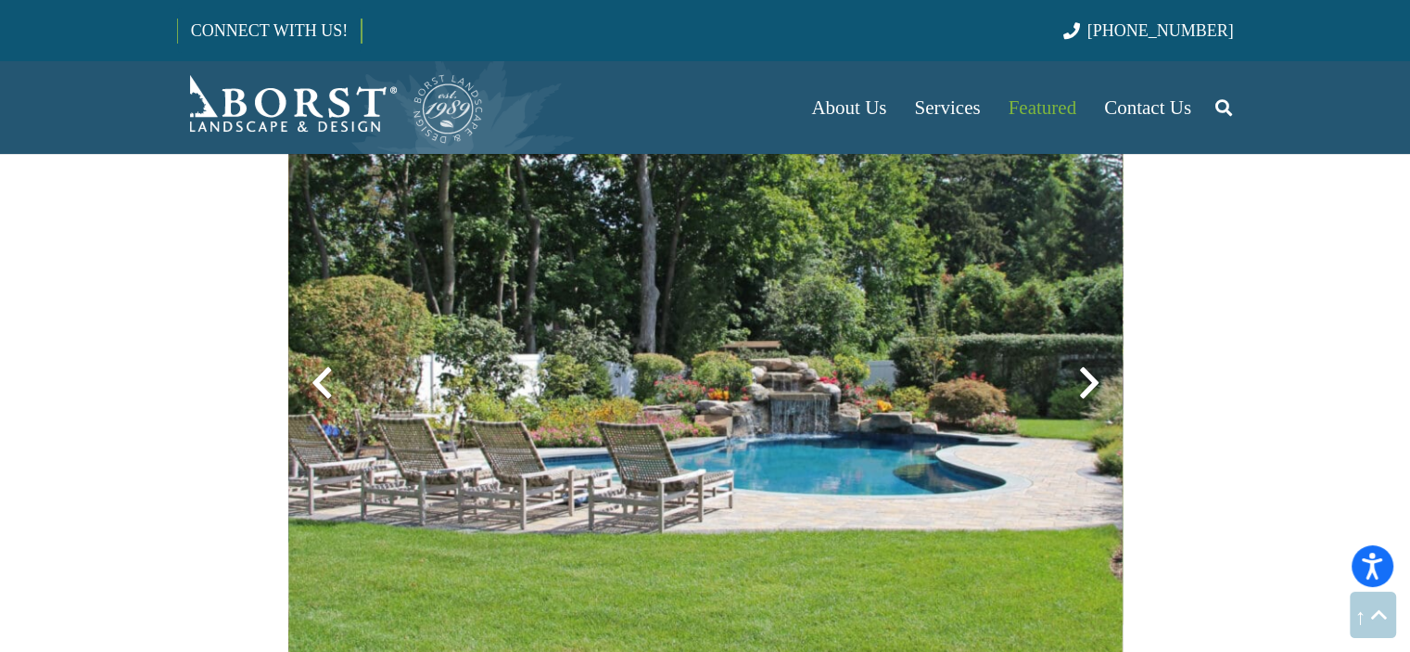
click at [1100, 376] on div at bounding box center [1089, 383] width 67 height 67
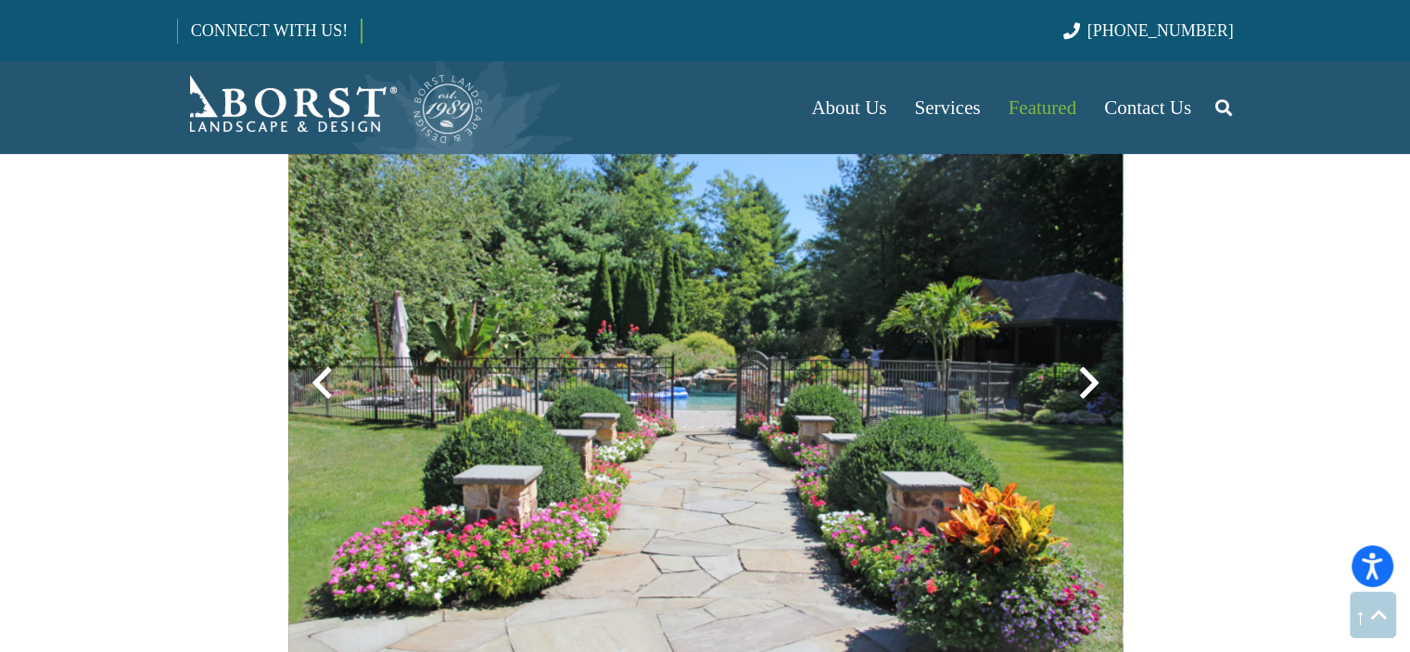
click at [1100, 376] on div at bounding box center [1089, 383] width 67 height 67
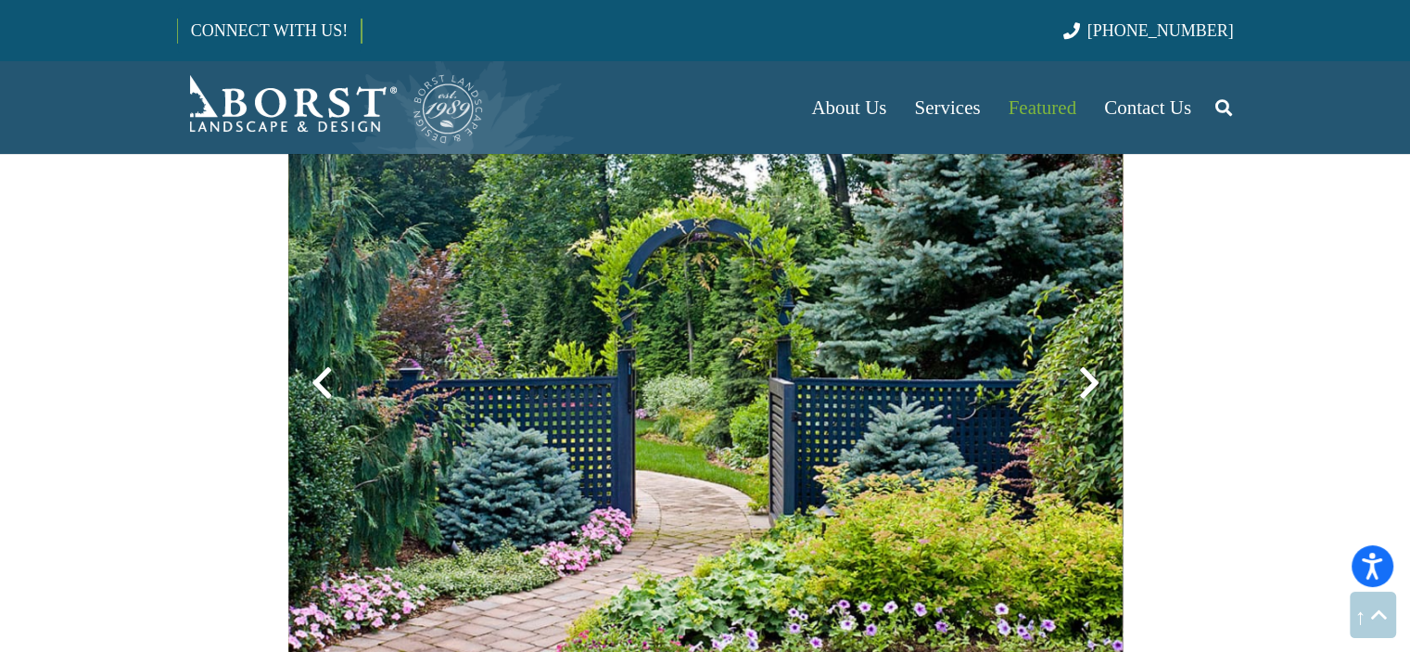
click at [1100, 376] on div at bounding box center [1089, 383] width 67 height 67
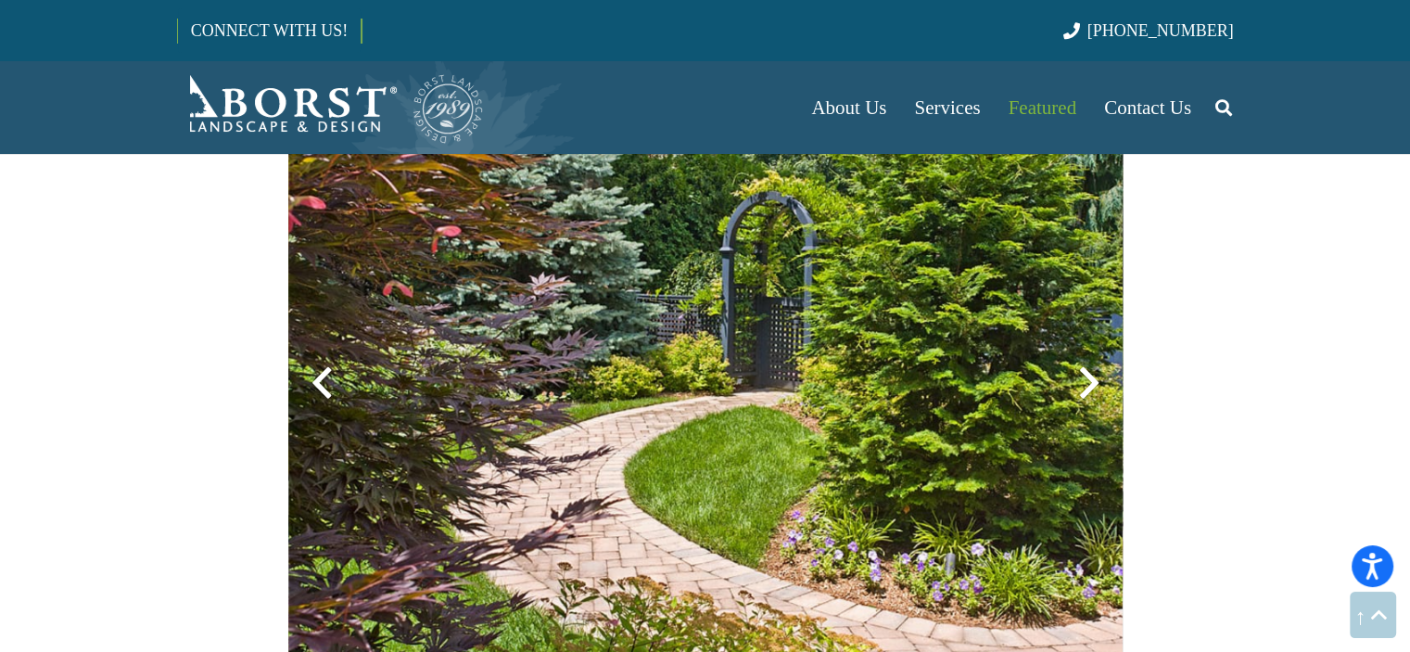
click at [1100, 376] on div at bounding box center [1089, 383] width 67 height 67
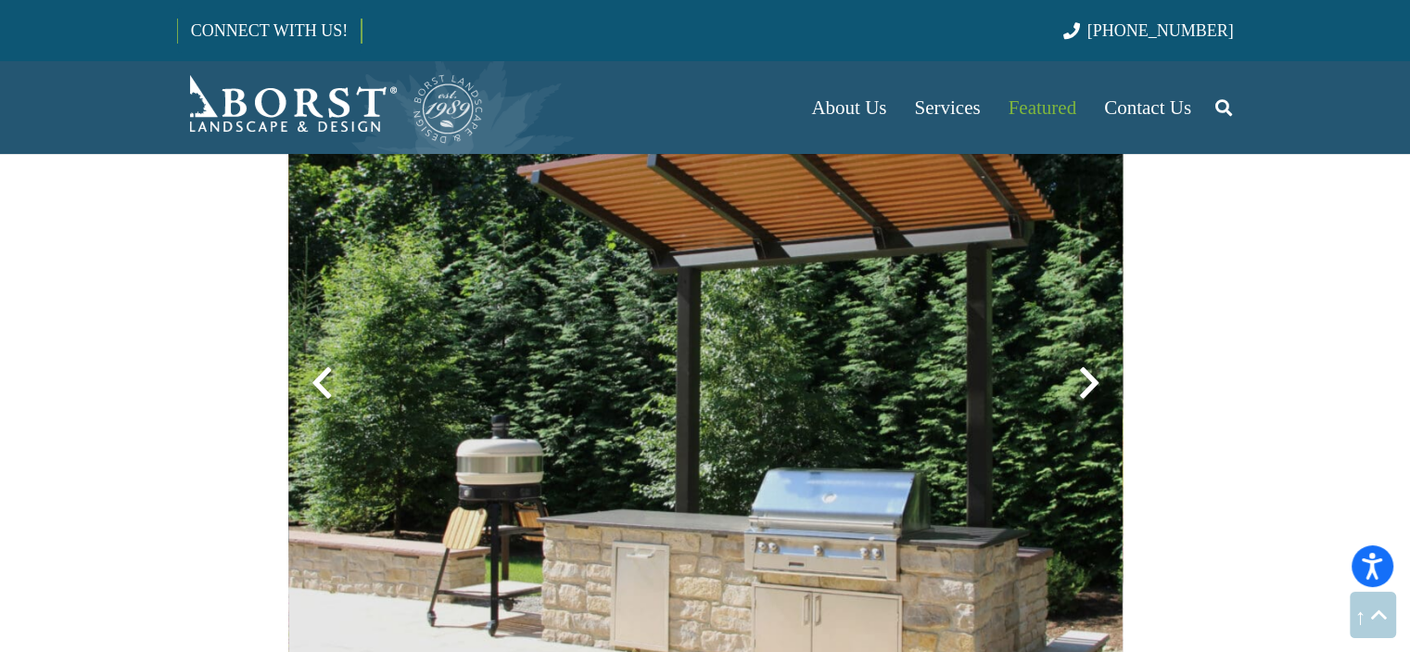
click at [1100, 376] on div at bounding box center [1089, 383] width 67 height 67
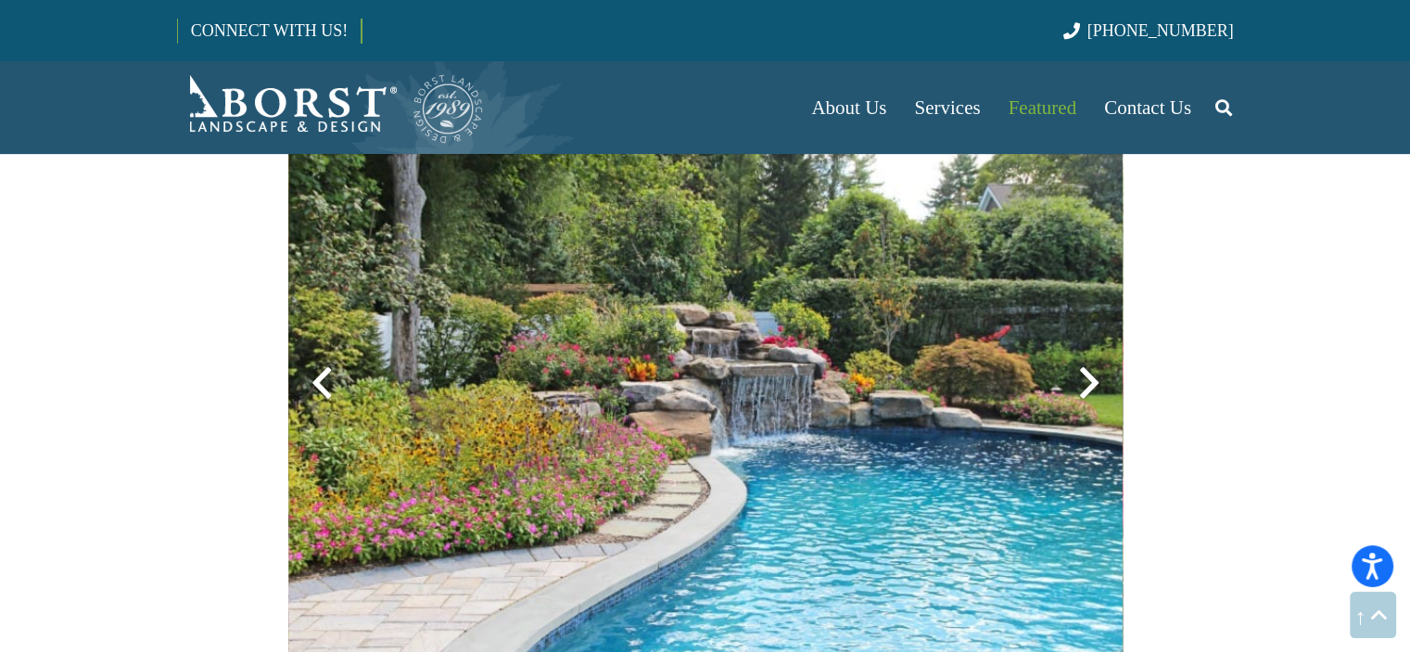
click at [1100, 376] on div at bounding box center [1089, 383] width 67 height 67
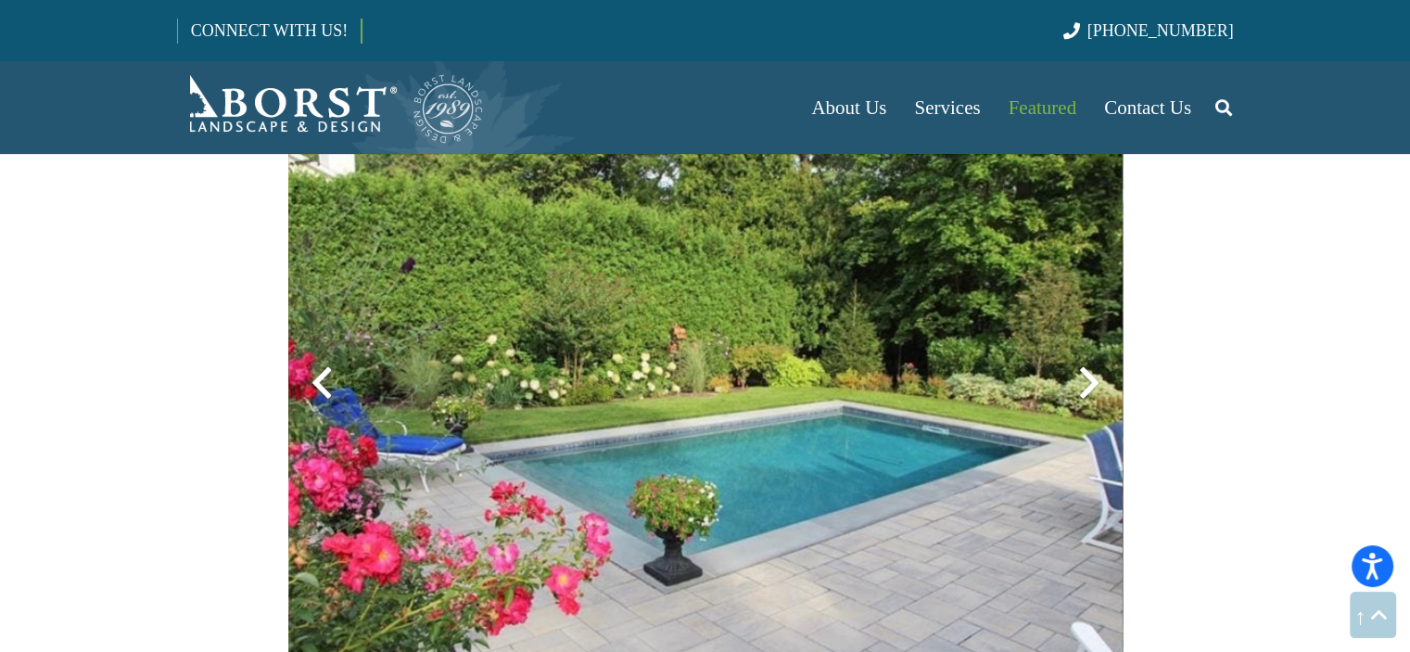
click at [1100, 376] on div at bounding box center [1089, 383] width 67 height 67
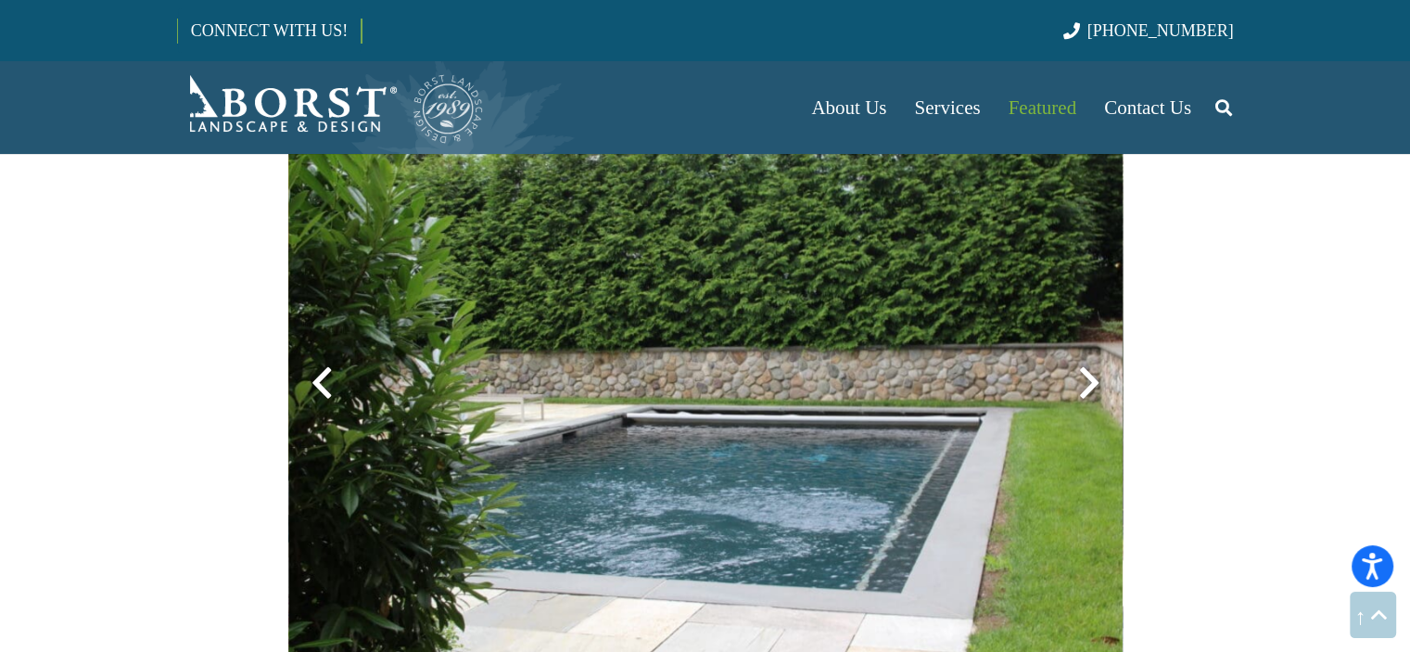
click at [1100, 376] on div at bounding box center [1089, 383] width 67 height 67
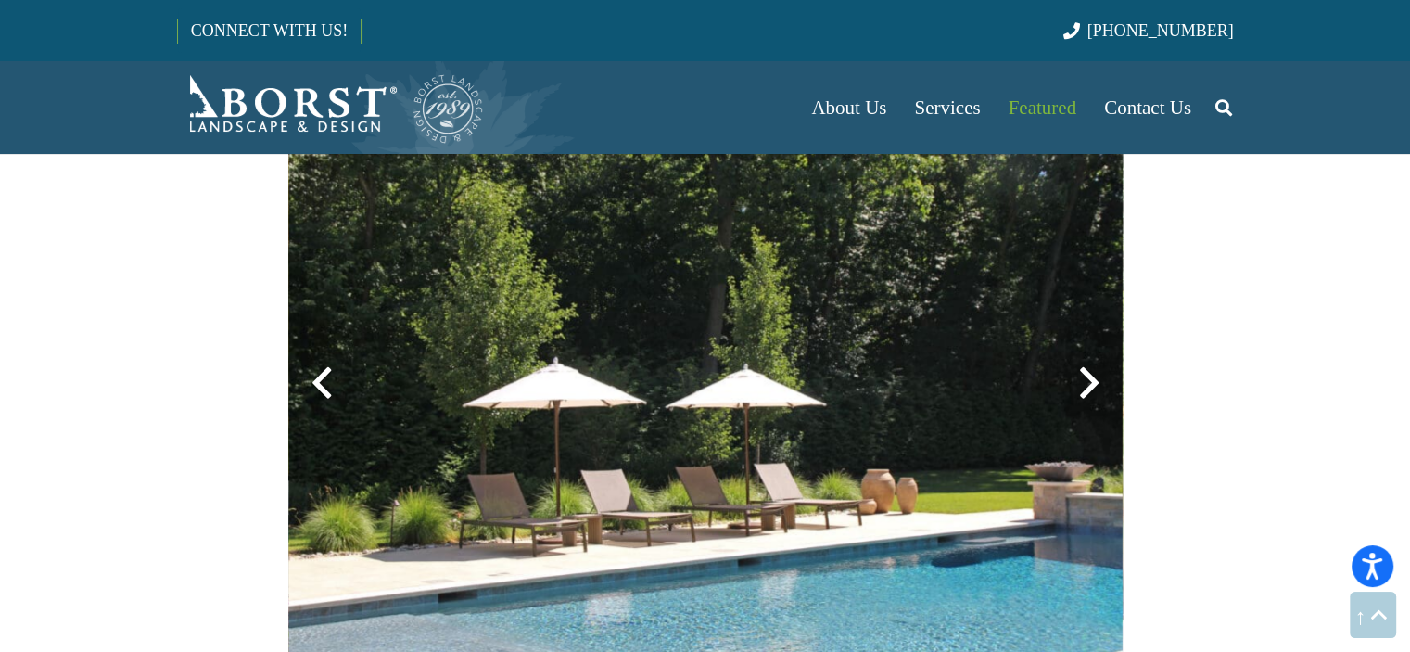
click at [1100, 376] on div at bounding box center [1089, 383] width 67 height 67
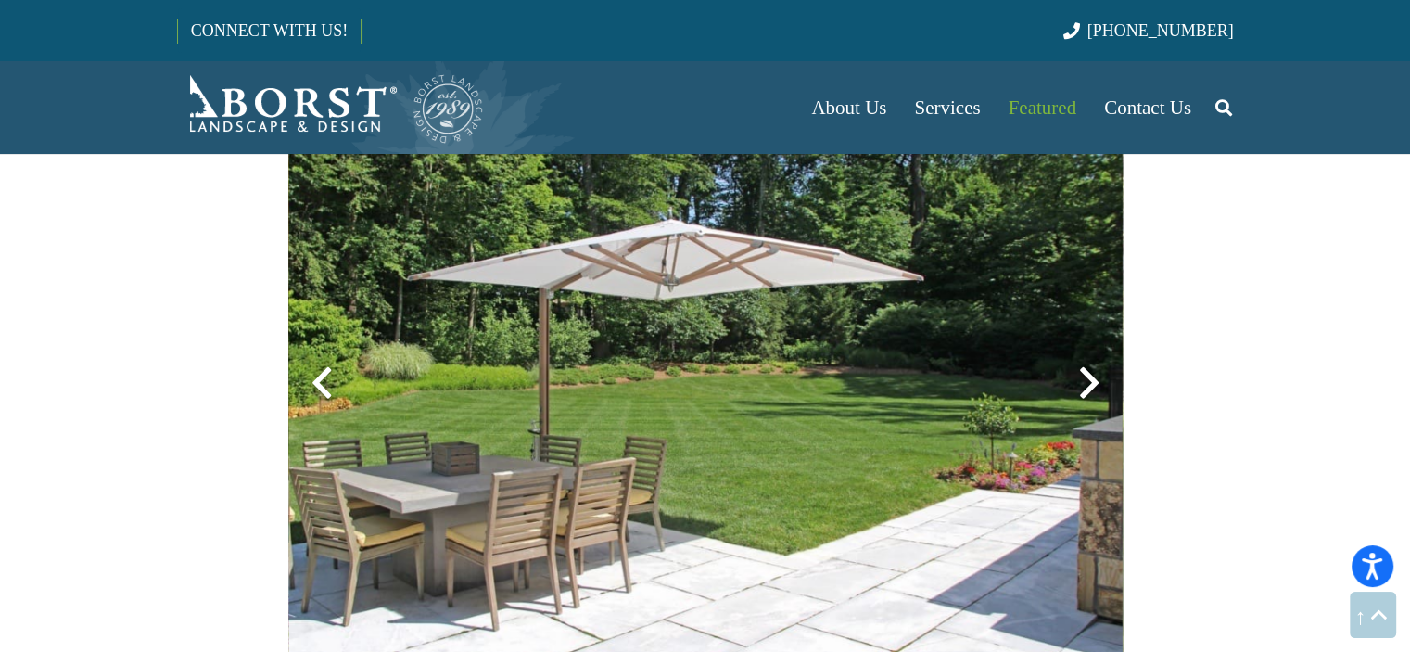
click at [1100, 376] on div at bounding box center [1089, 383] width 67 height 67
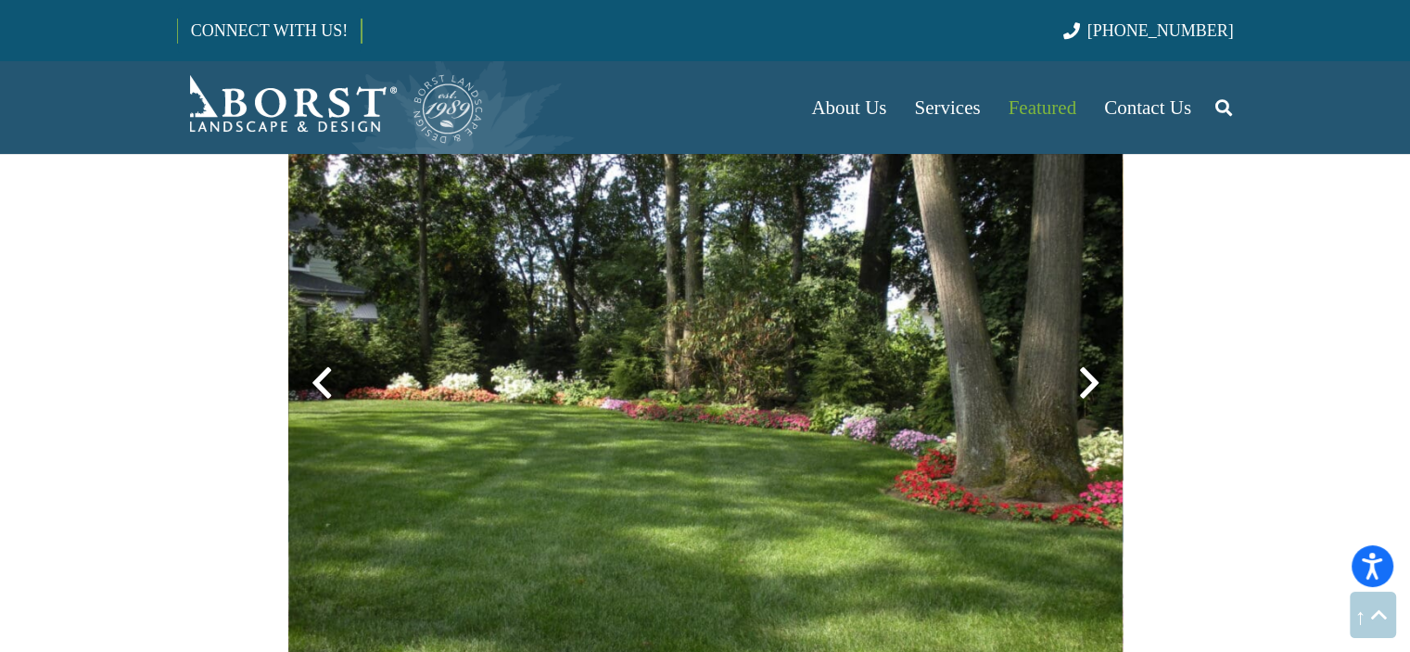
click at [1100, 376] on div at bounding box center [1089, 383] width 67 height 67
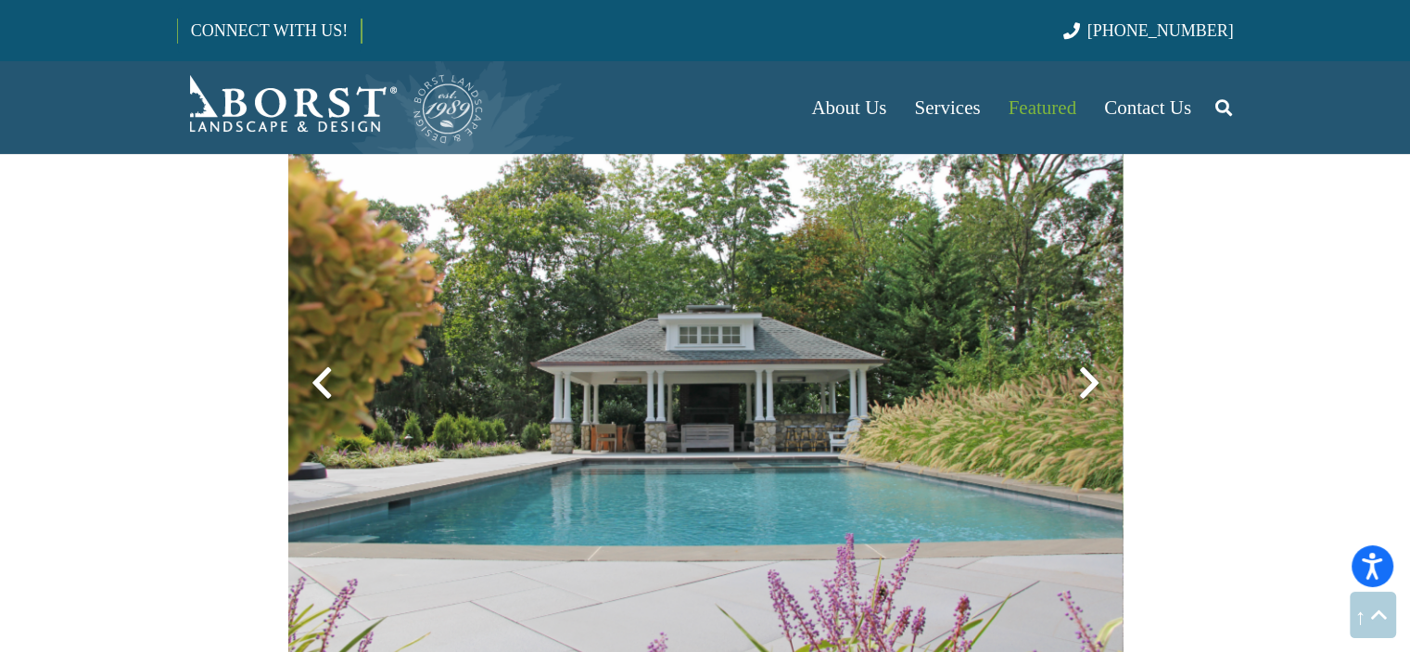
click at [1100, 376] on div at bounding box center [1089, 383] width 67 height 67
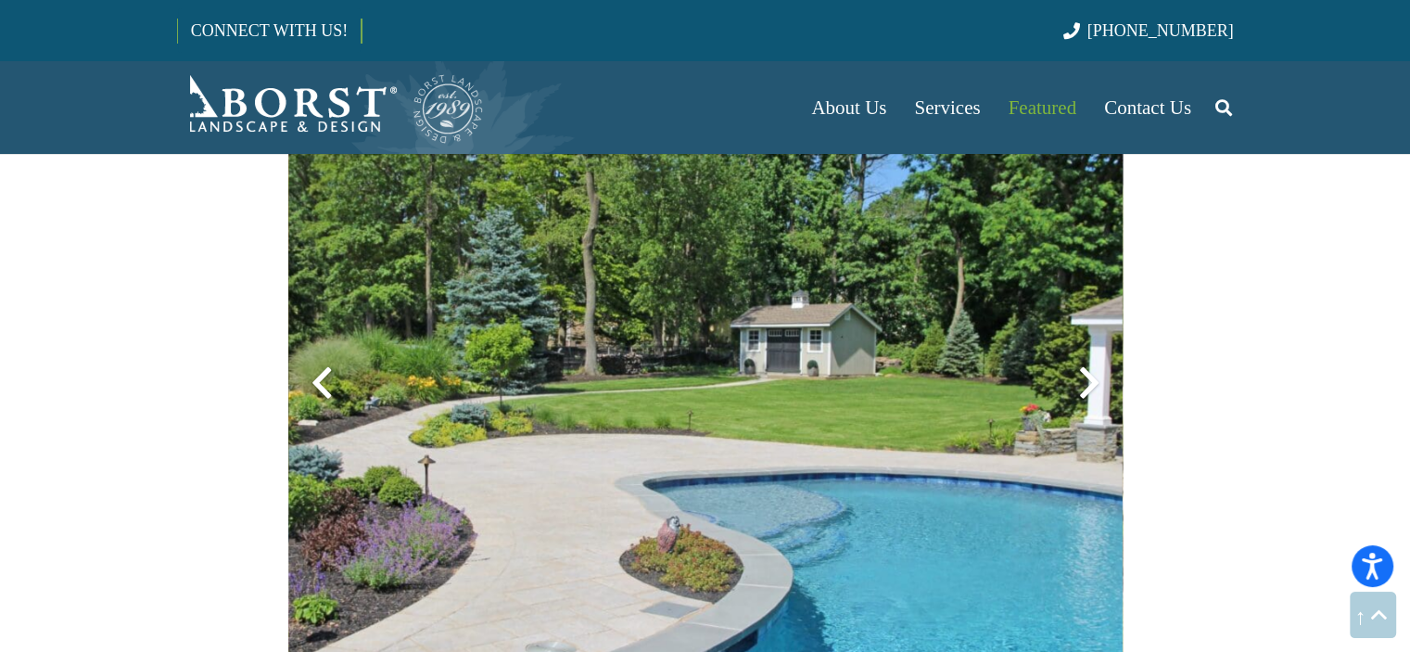
click at [1100, 376] on div at bounding box center [1089, 383] width 67 height 67
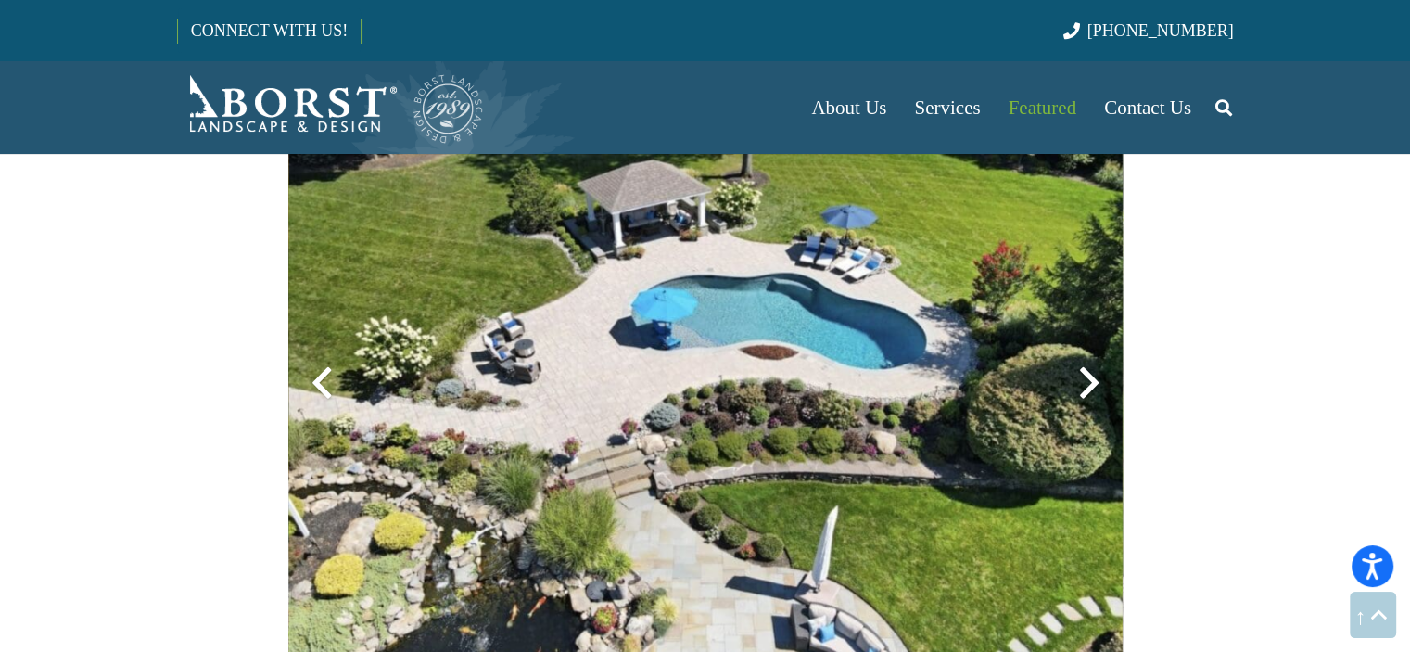
click at [1100, 376] on div at bounding box center [1089, 383] width 67 height 67
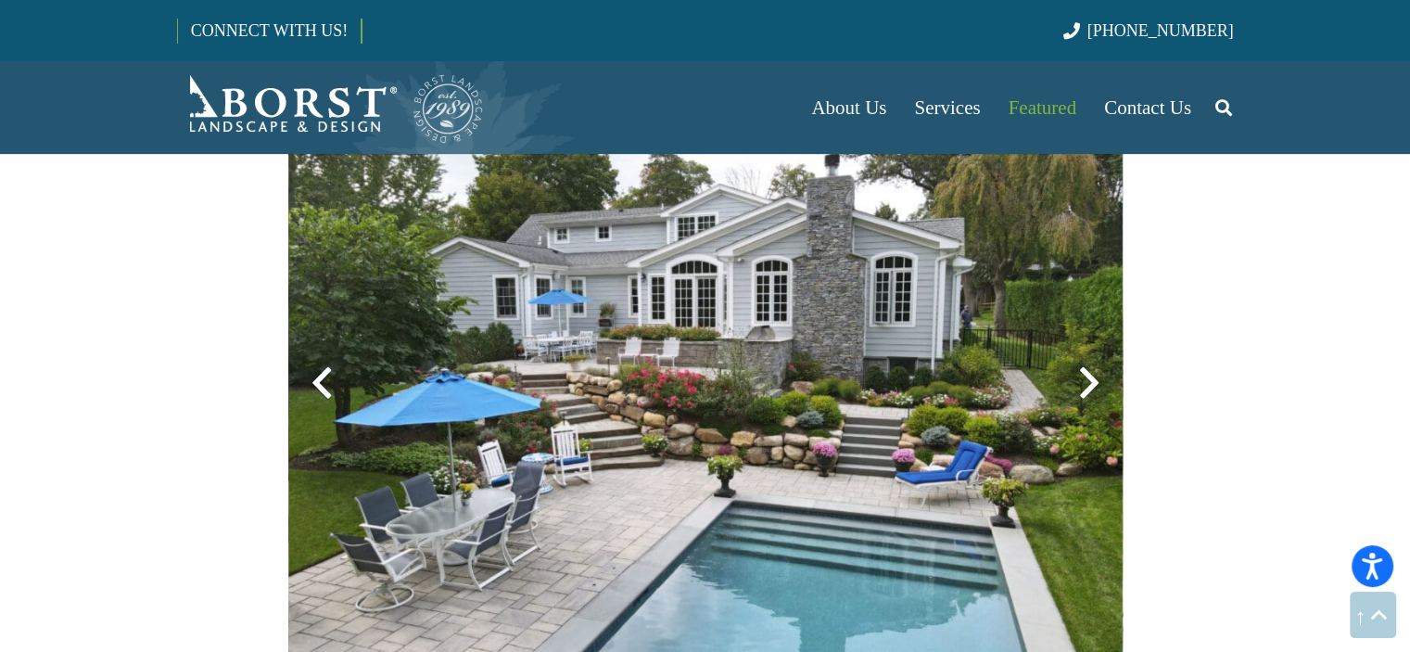
click at [1100, 376] on div at bounding box center [1089, 383] width 67 height 67
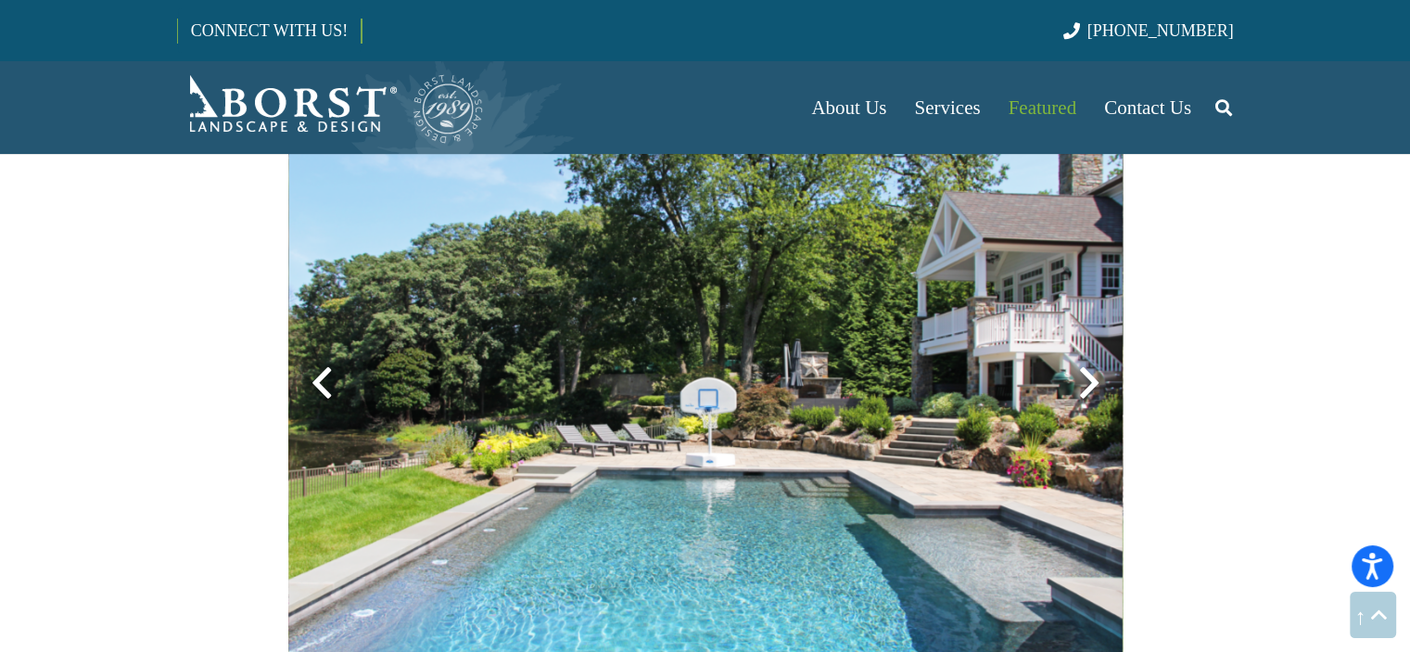
click at [1100, 376] on div at bounding box center [1089, 383] width 67 height 67
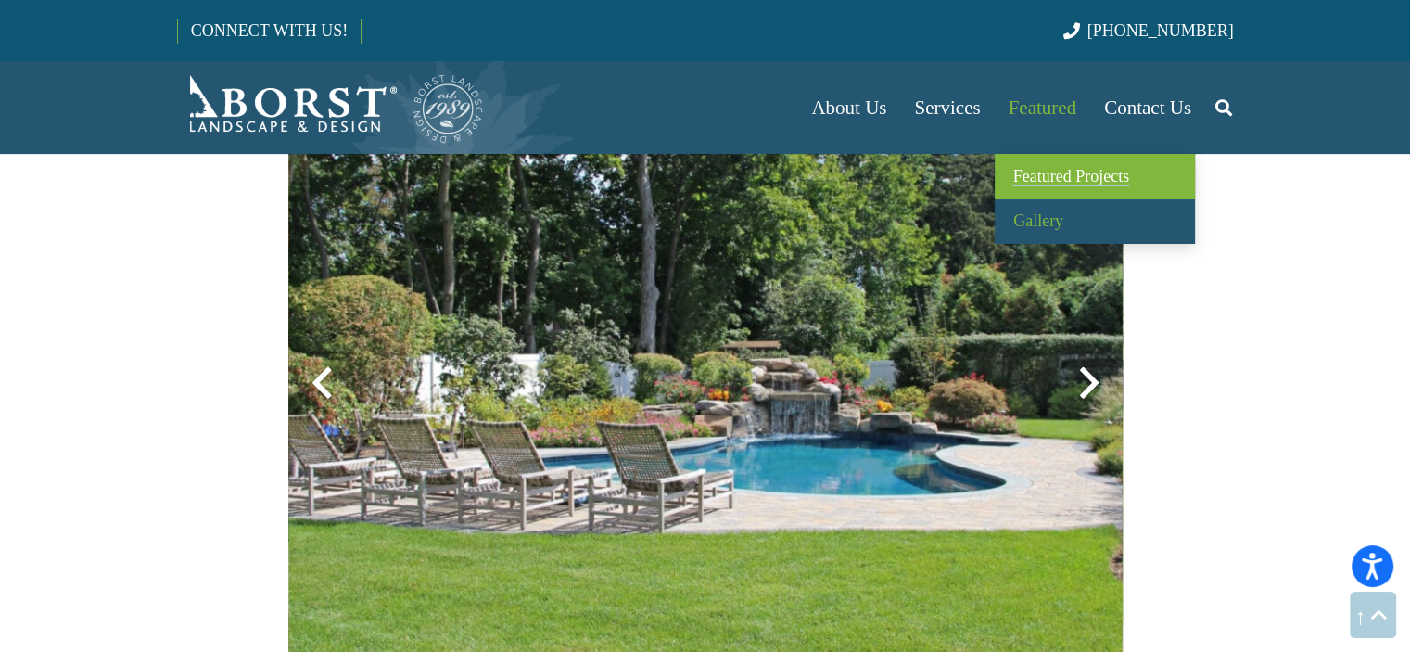
click at [1048, 184] on span "Featured Projects" at bounding box center [1071, 176] width 116 height 19
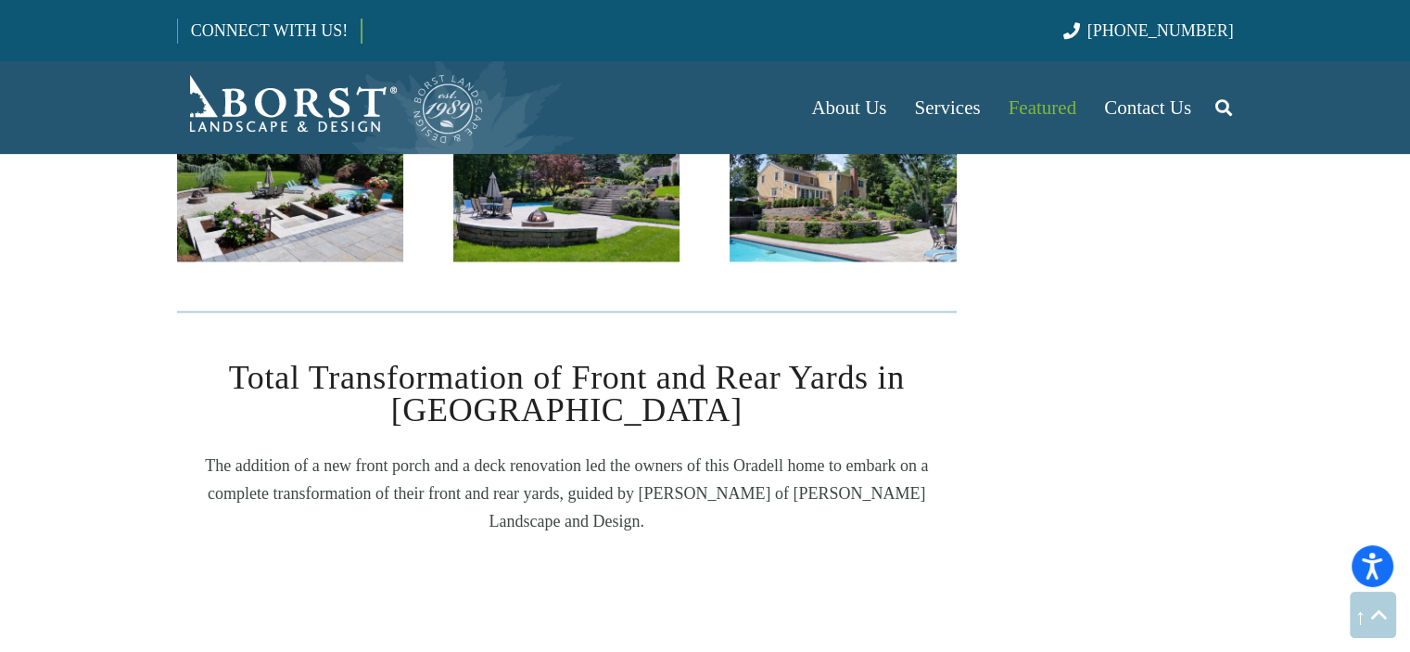
scroll to position [2689, 0]
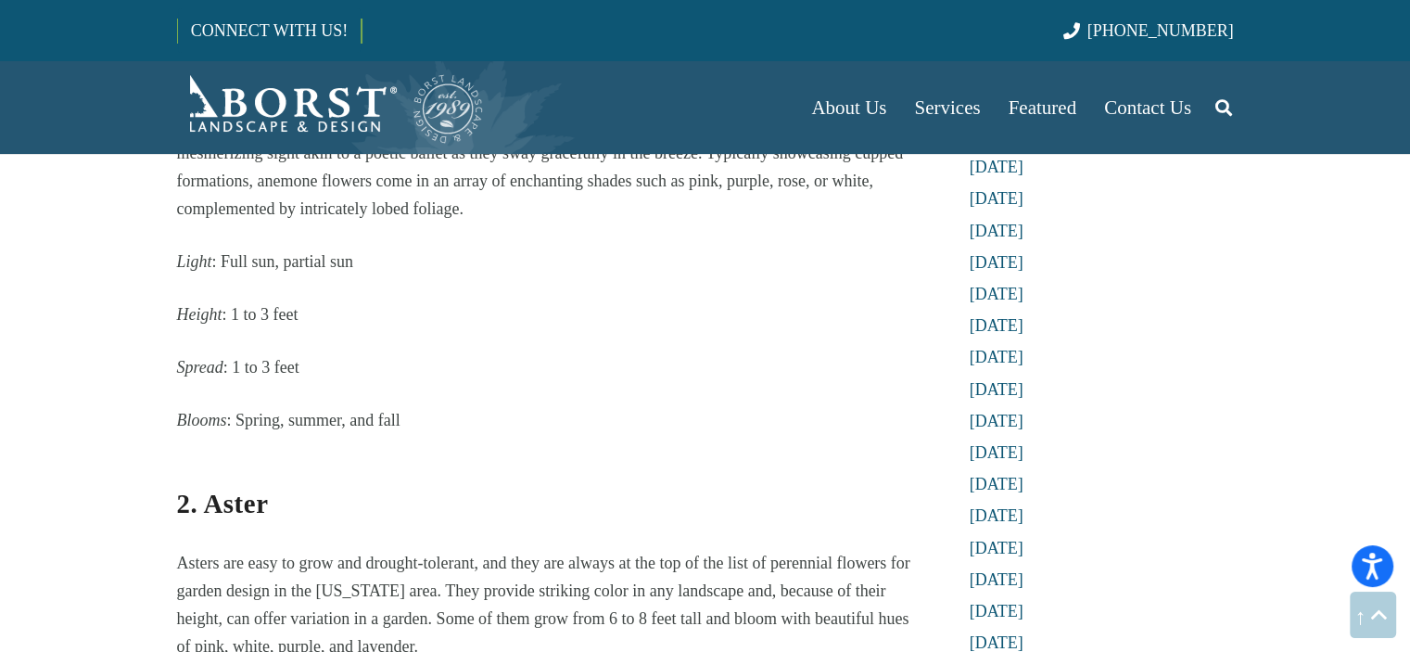
scroll to position [1947, 0]
